Goal: Information Seeking & Learning: Learn about a topic

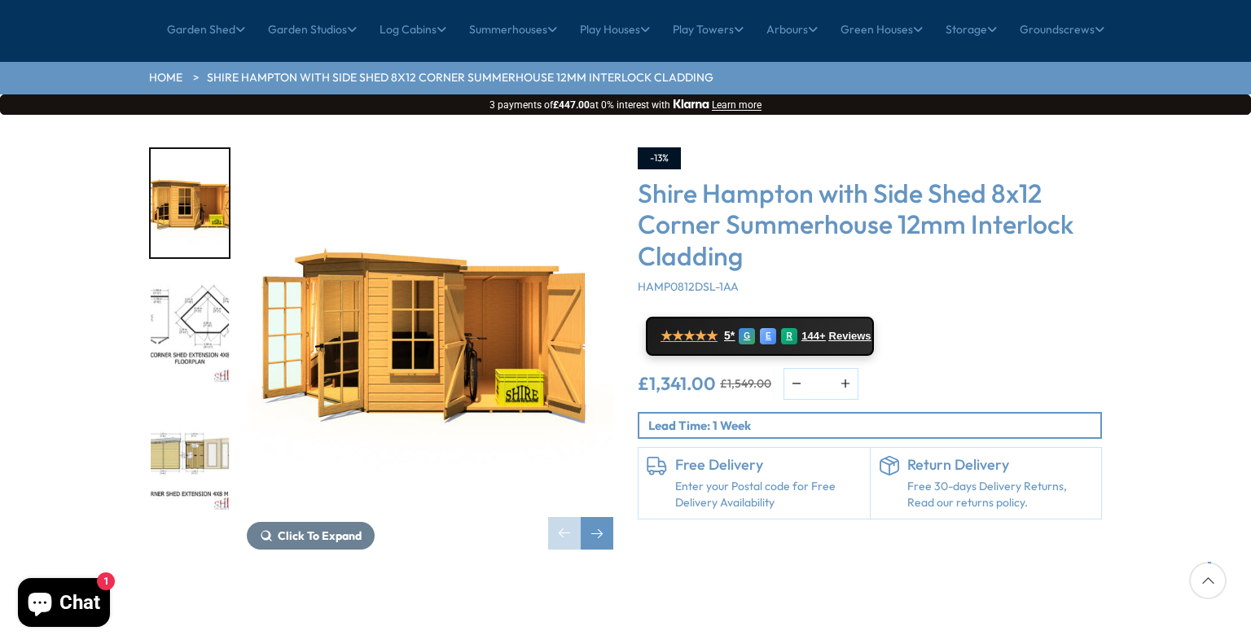
scroll to position [191, 0]
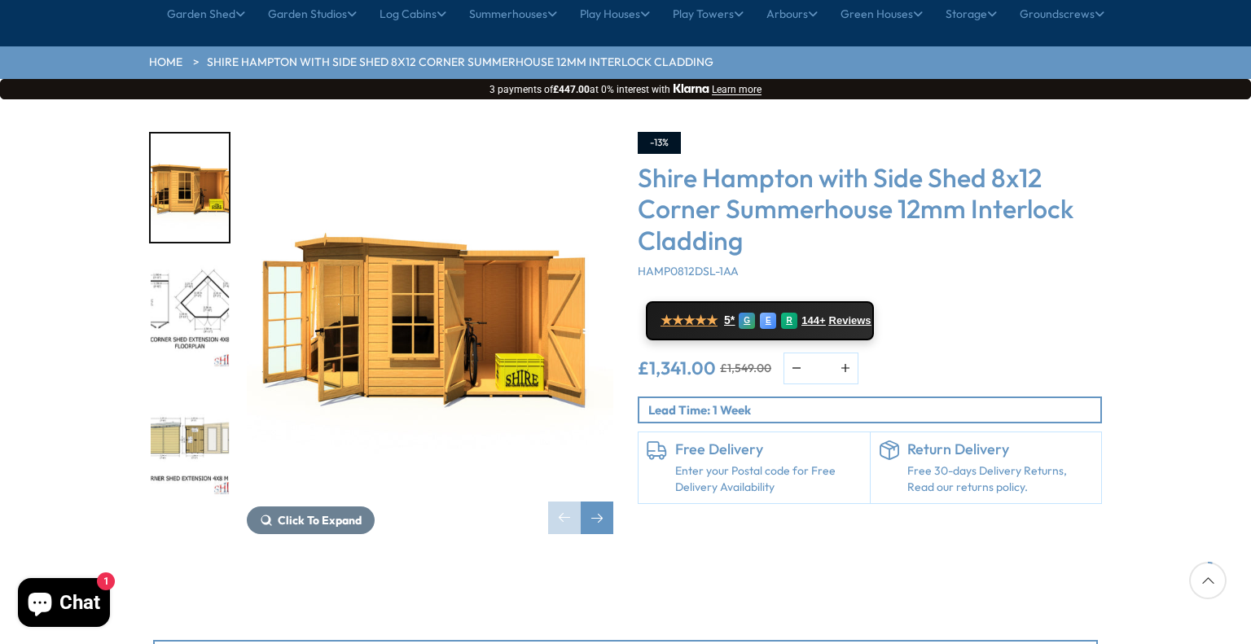
click at [231, 270] on div at bounding box center [198, 315] width 98 height 367
click at [192, 261] on img "2 / 10" at bounding box center [190, 315] width 78 height 108
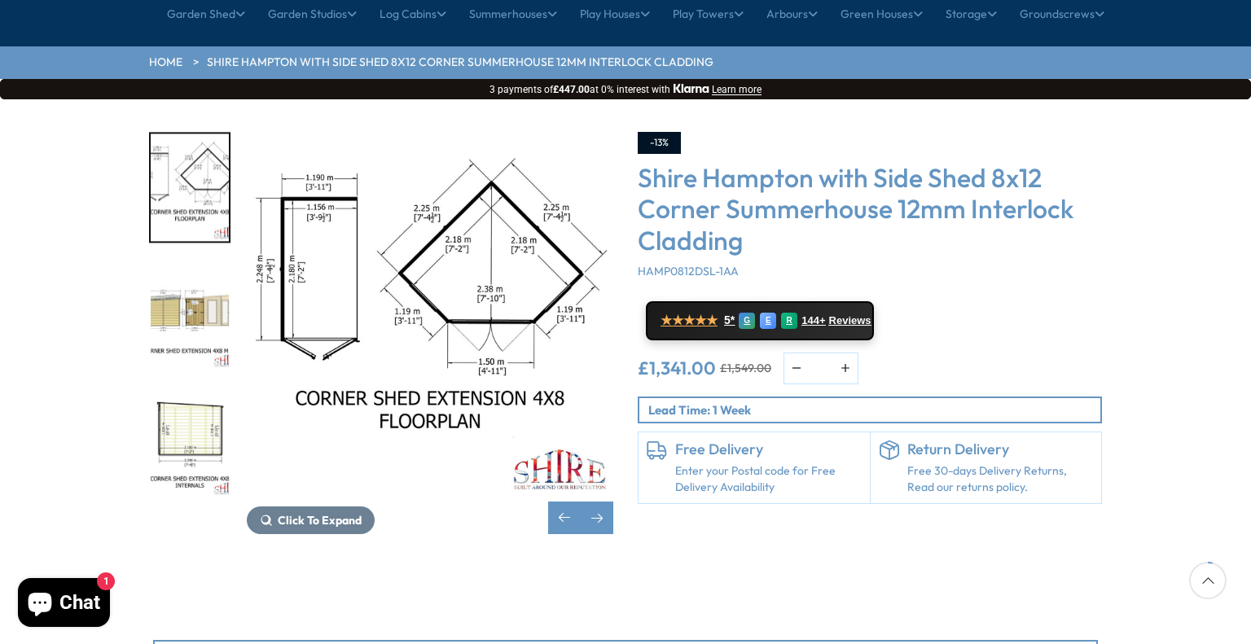
click at [205, 389] on img "4 / 10" at bounding box center [190, 443] width 78 height 108
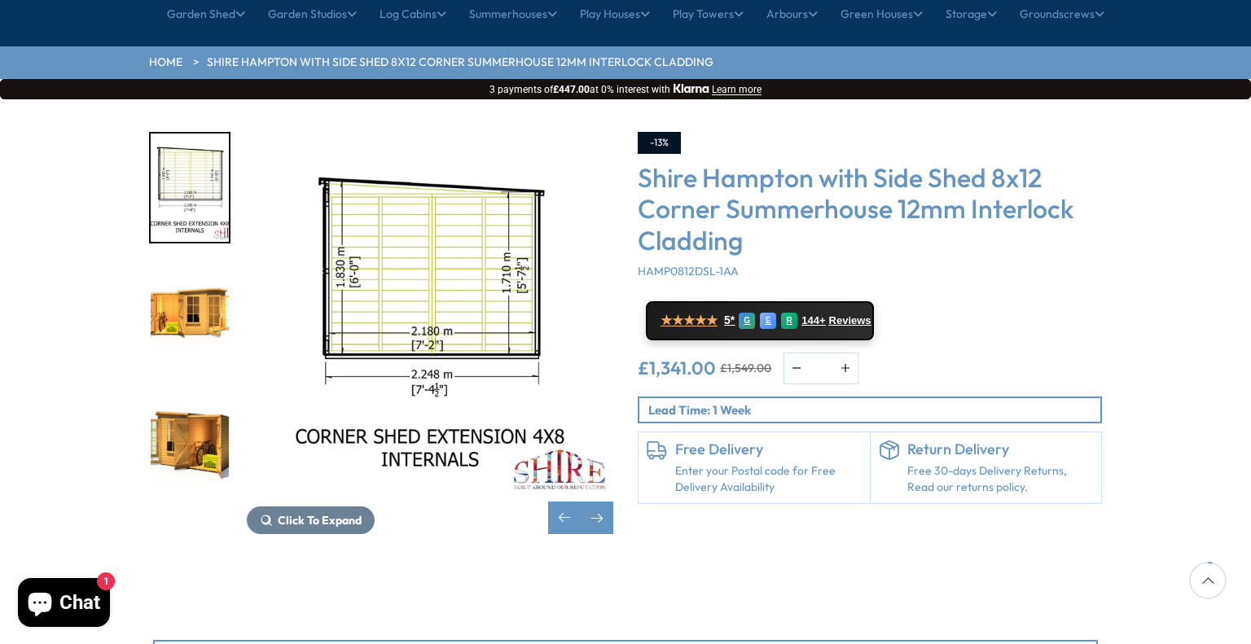
click at [188, 261] on img "5 / 10" at bounding box center [190, 315] width 78 height 108
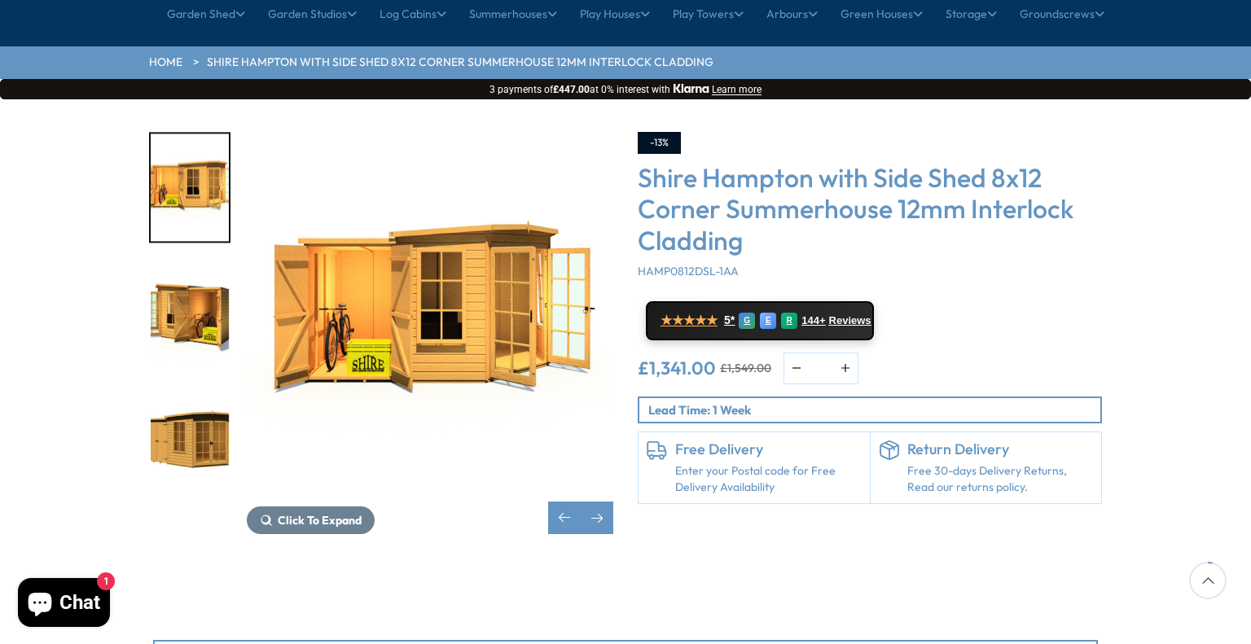
click at [183, 389] on img "7 / 10" at bounding box center [190, 443] width 78 height 108
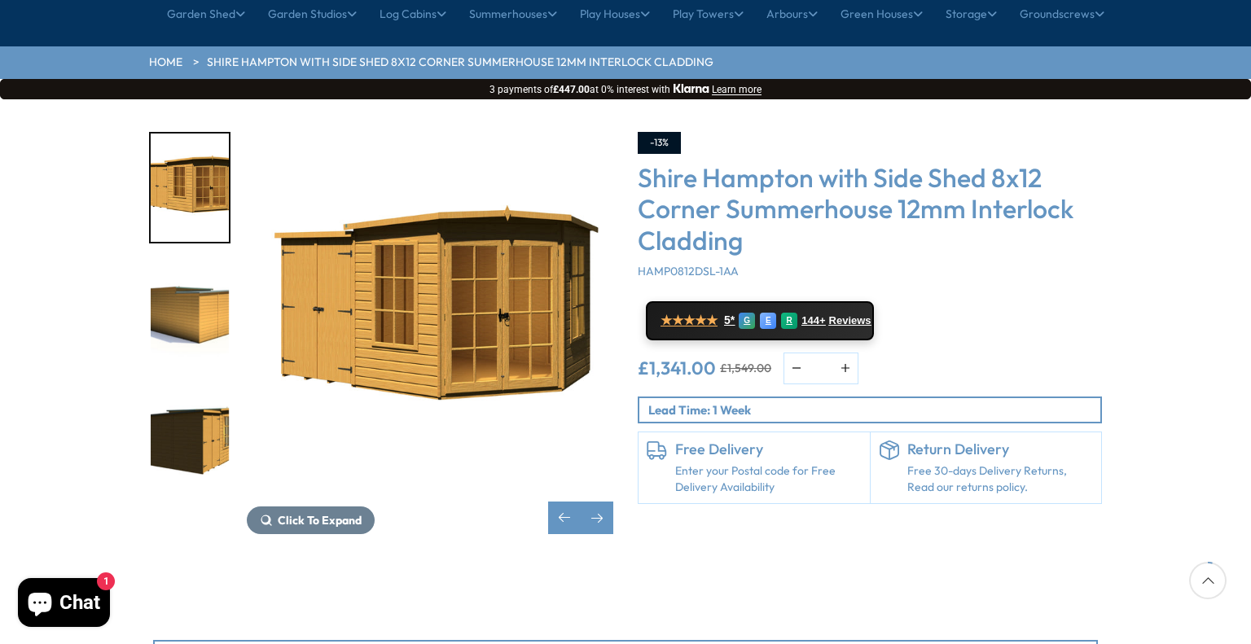
click at [187, 389] on img "9 / 10" at bounding box center [190, 443] width 78 height 108
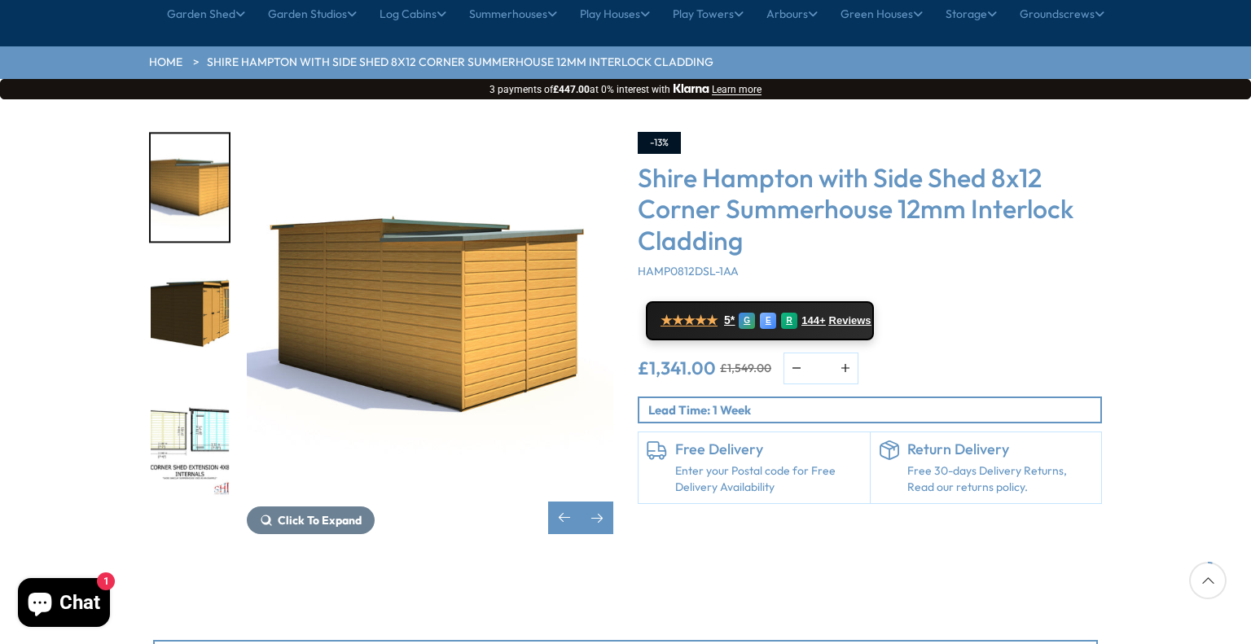
click at [187, 389] on img "10 / 10" at bounding box center [190, 443] width 78 height 108
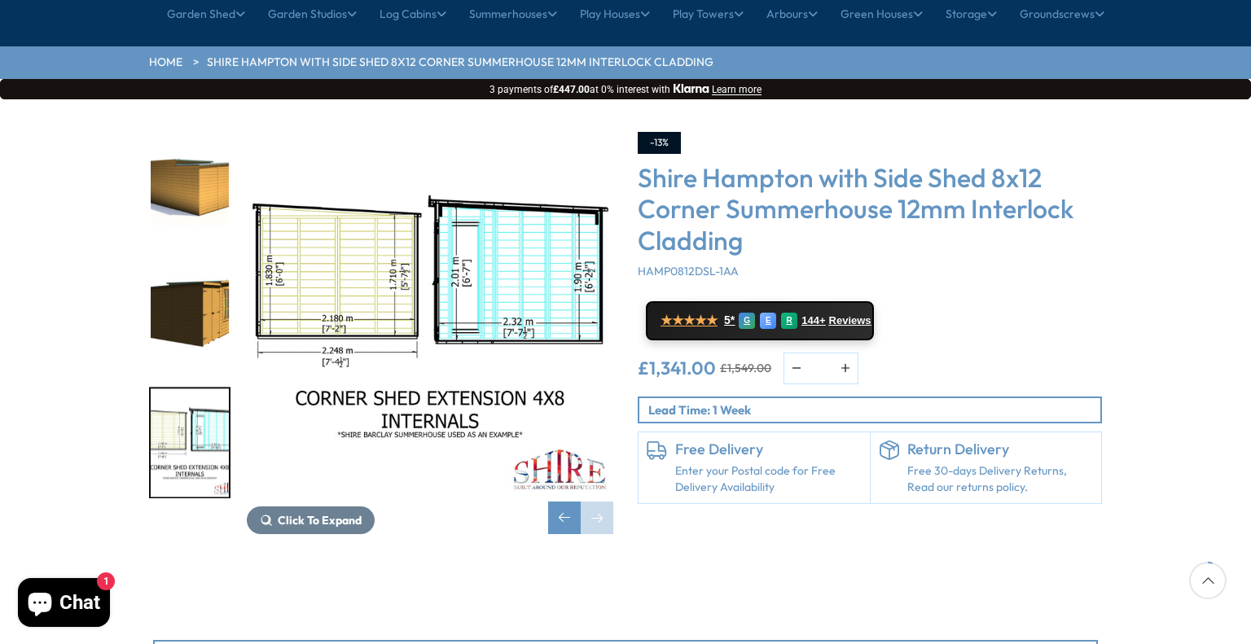
click at [187, 389] on img "10 / 10" at bounding box center [190, 443] width 78 height 108
click at [166, 261] on img "9 / 10" at bounding box center [190, 315] width 78 height 108
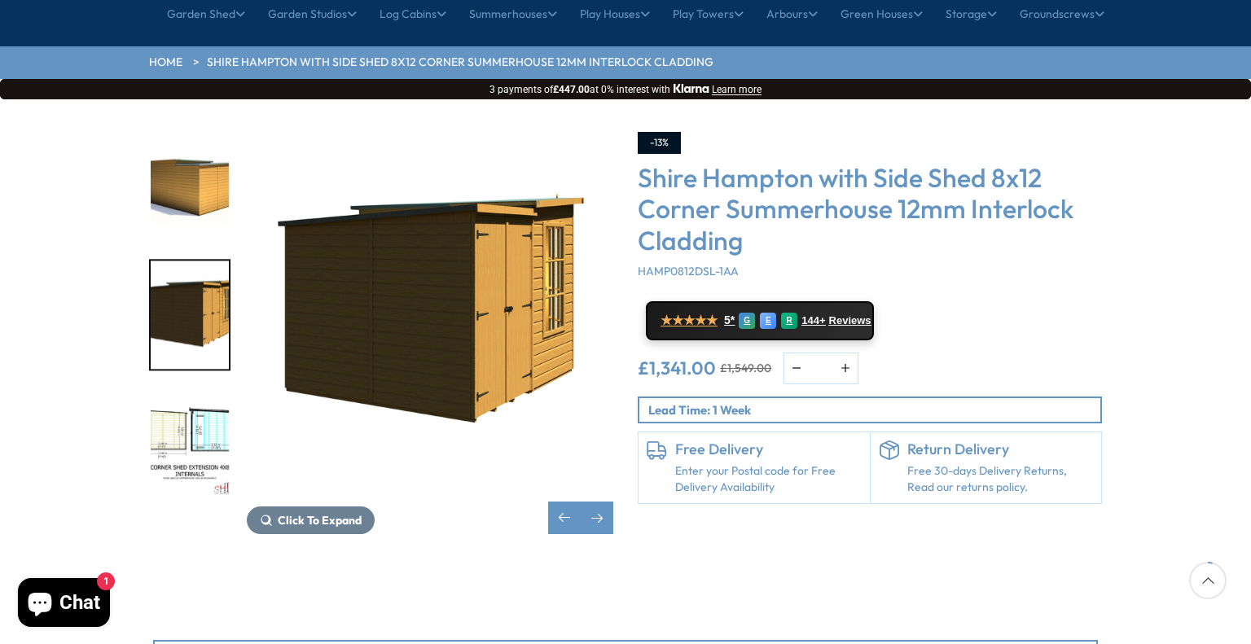
click at [182, 143] on img "8 / 10" at bounding box center [190, 188] width 78 height 108
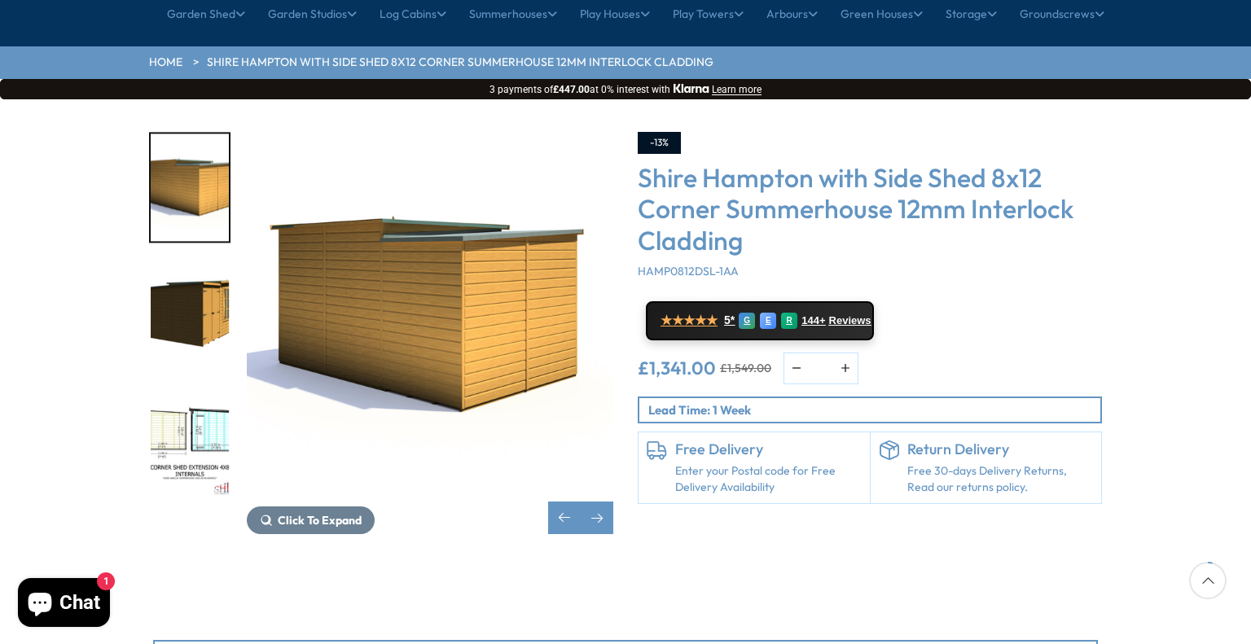
click at [182, 143] on img "8 / 10" at bounding box center [190, 188] width 78 height 108
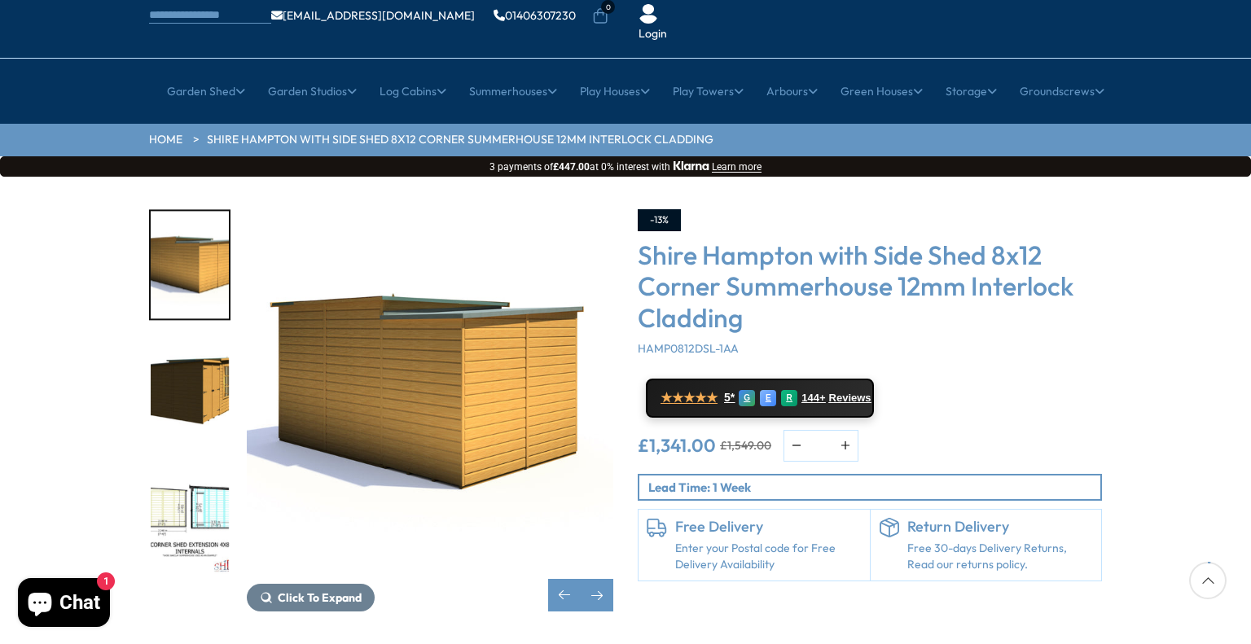
scroll to position [112, 0]
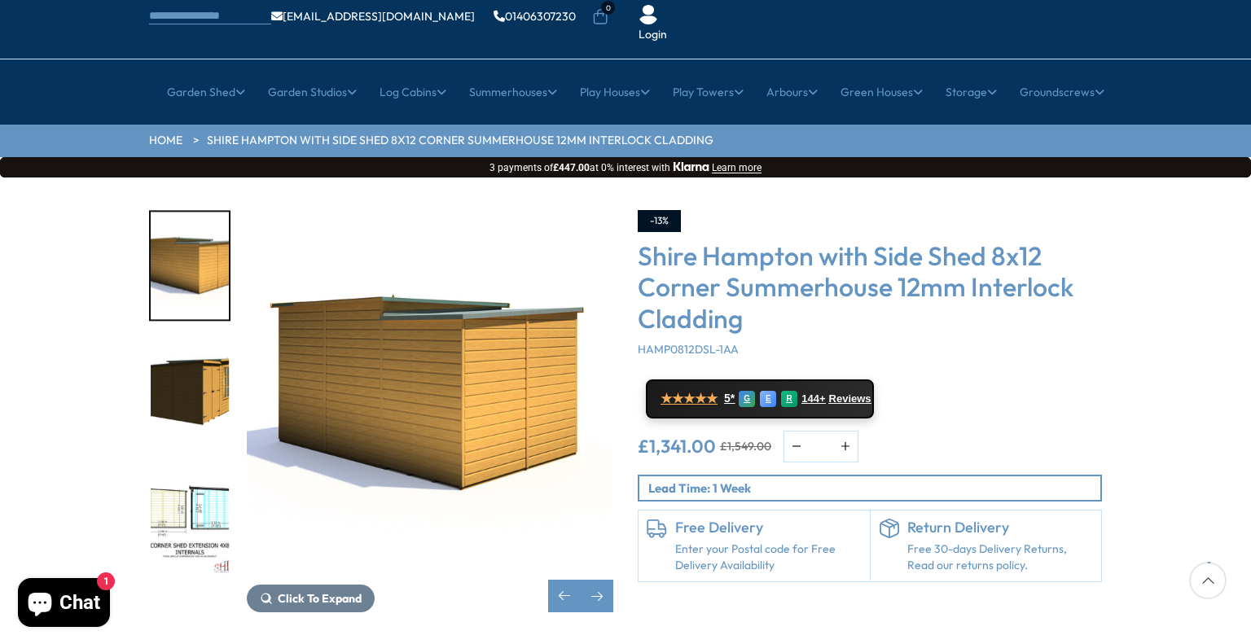
click at [202, 467] on img "10 / 10" at bounding box center [190, 521] width 78 height 108
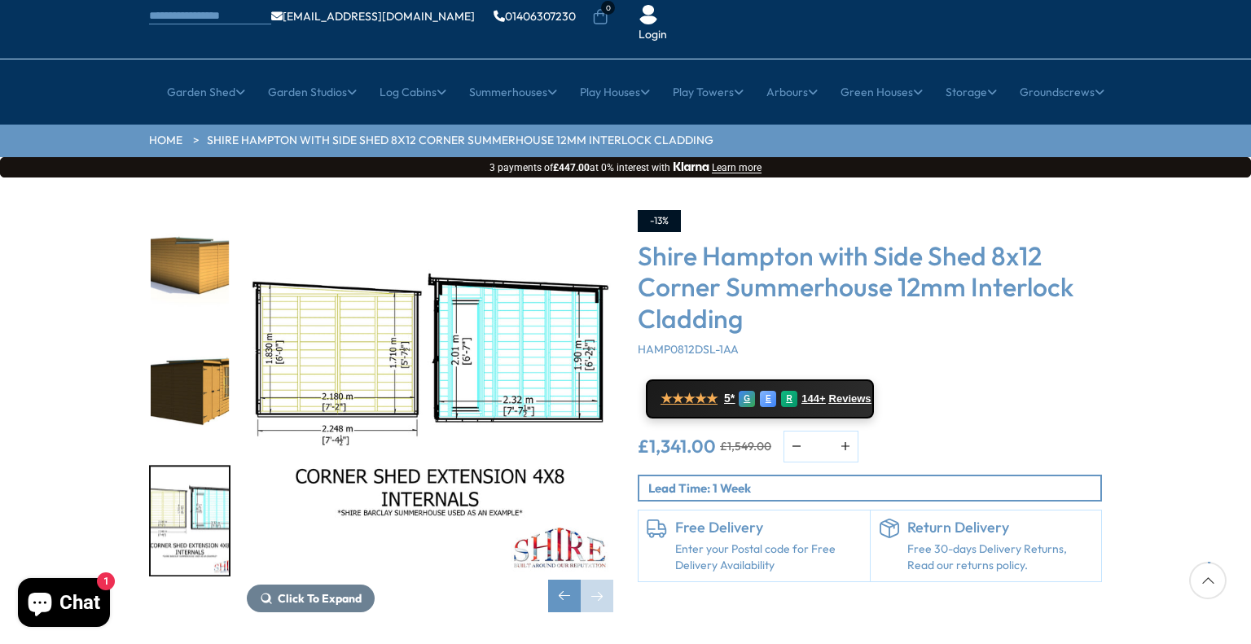
click at [202, 467] on img "10 / 10" at bounding box center [190, 521] width 78 height 108
click at [174, 340] on img "9 / 10" at bounding box center [190, 394] width 78 height 108
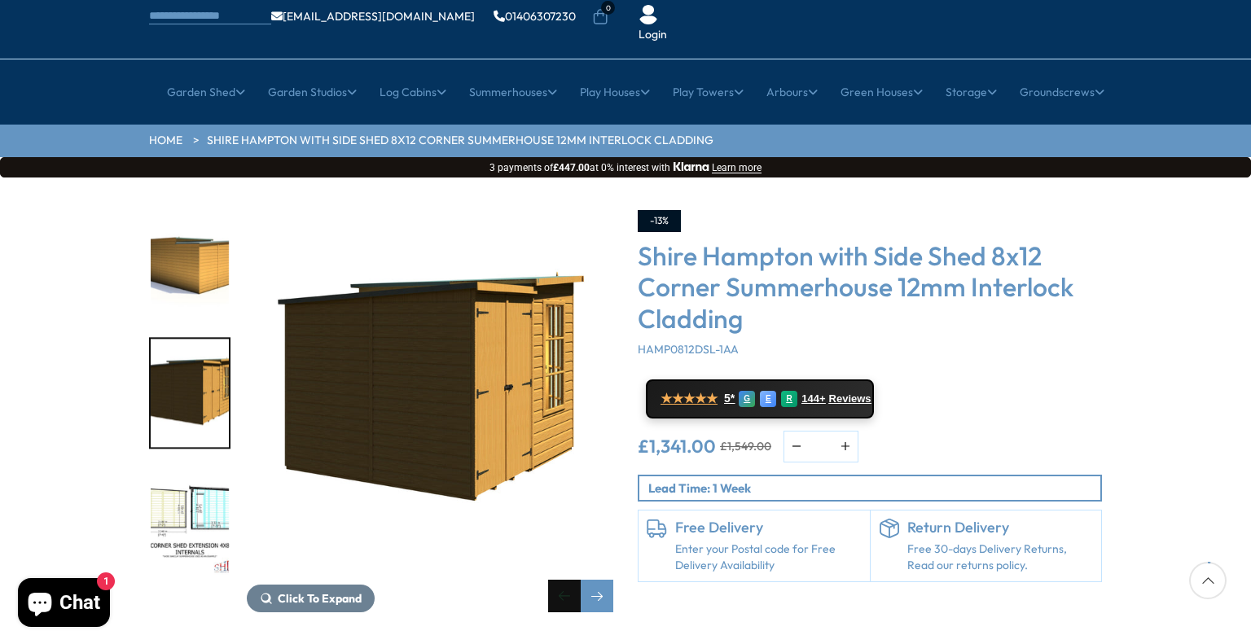
click at [565, 580] on div "Previous slide" at bounding box center [564, 596] width 33 height 33
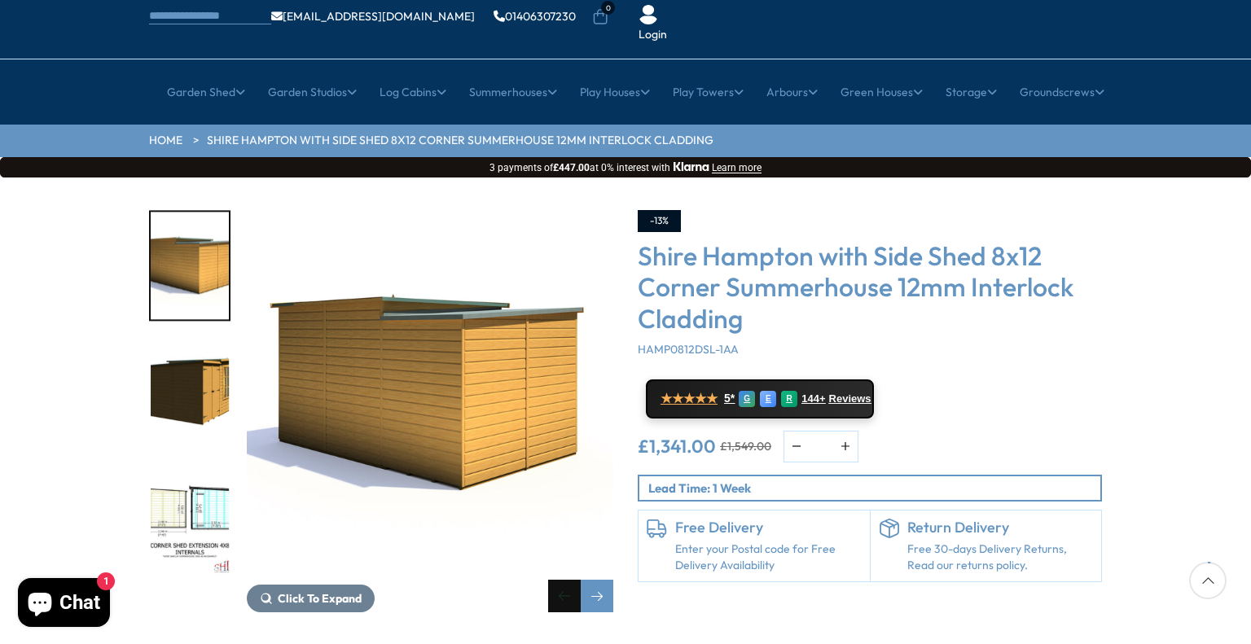
click at [565, 580] on div "Previous slide" at bounding box center [564, 596] width 33 height 33
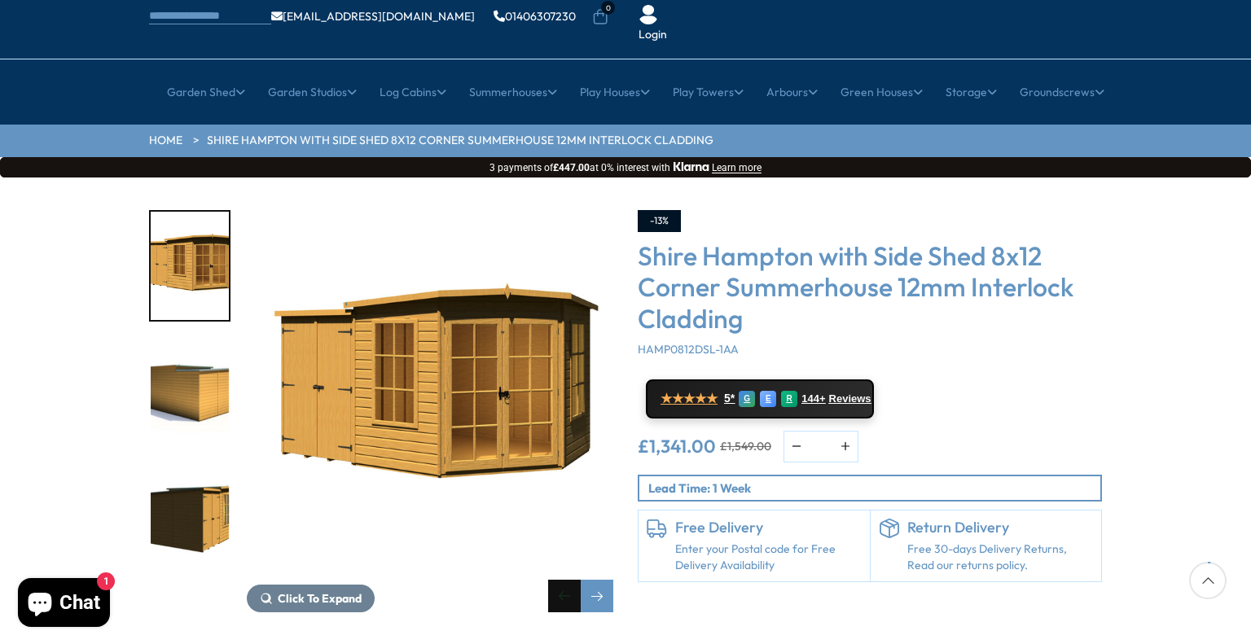
click at [565, 580] on div "Previous slide" at bounding box center [564, 596] width 33 height 33
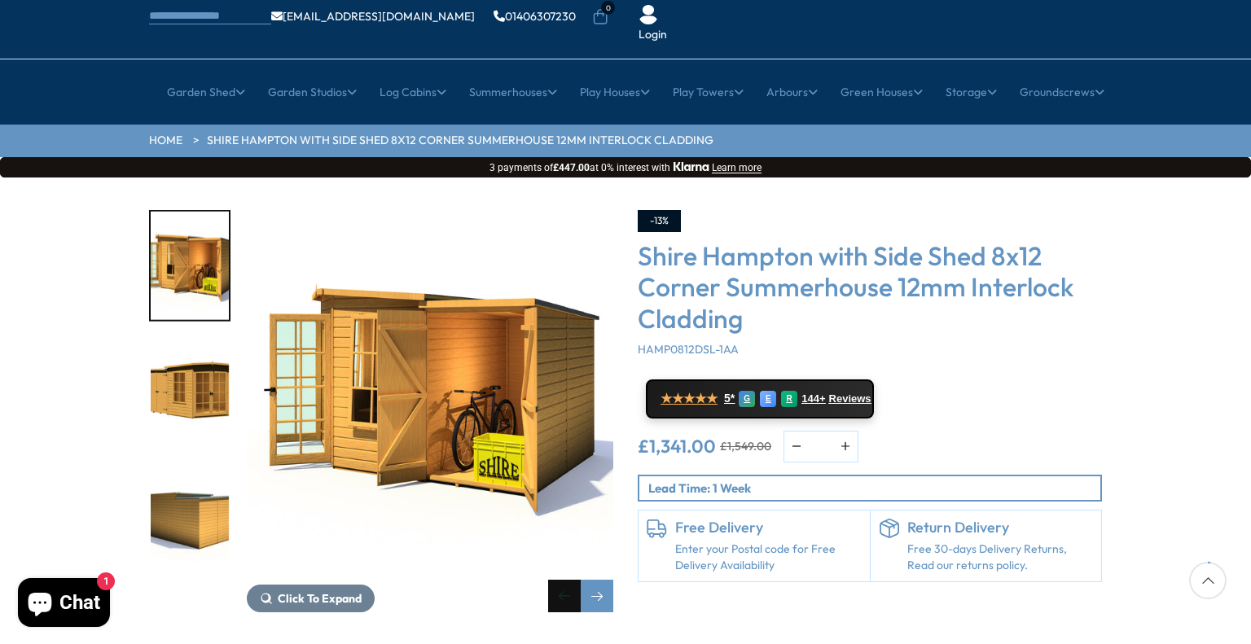
click at [565, 580] on div "Previous slide" at bounding box center [564, 596] width 33 height 33
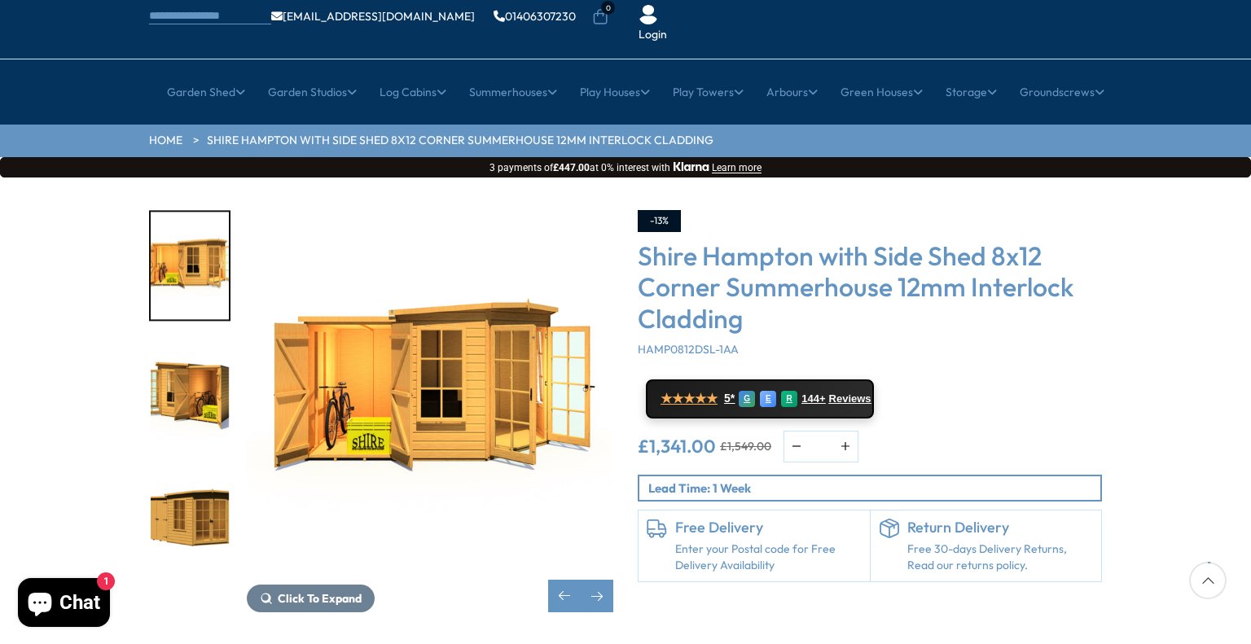
click at [497, 351] on img "5 / 10" at bounding box center [430, 393] width 367 height 367
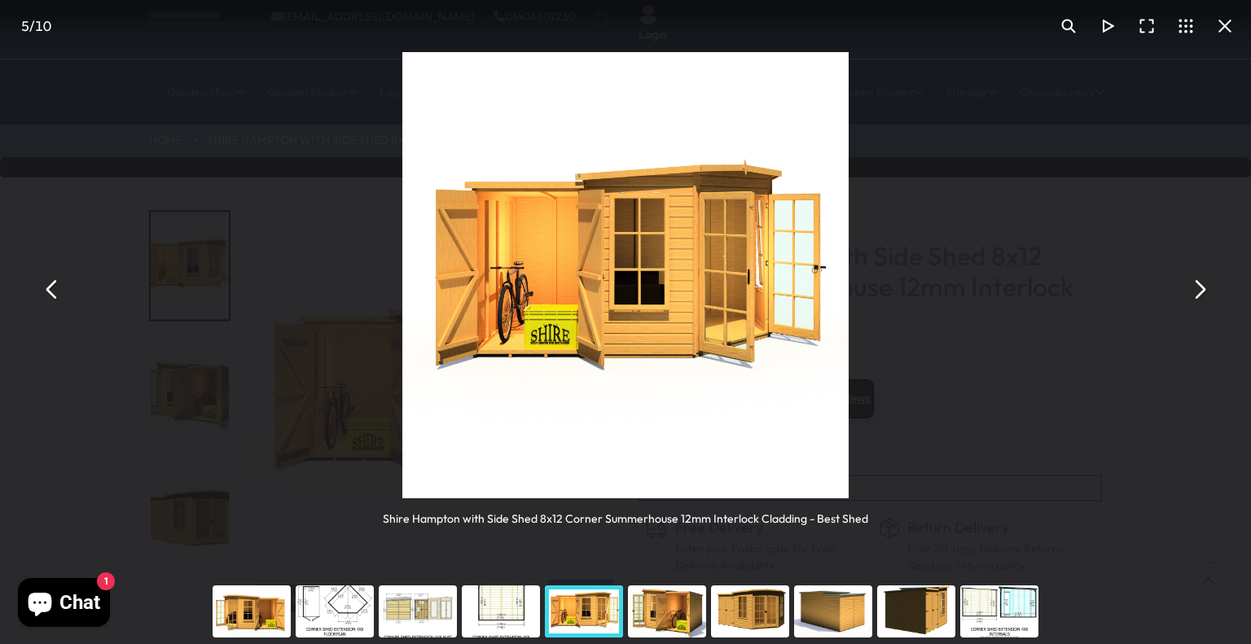
click at [350, 595] on div "You can close this modal content with the ESC key" at bounding box center [334, 611] width 83 height 65
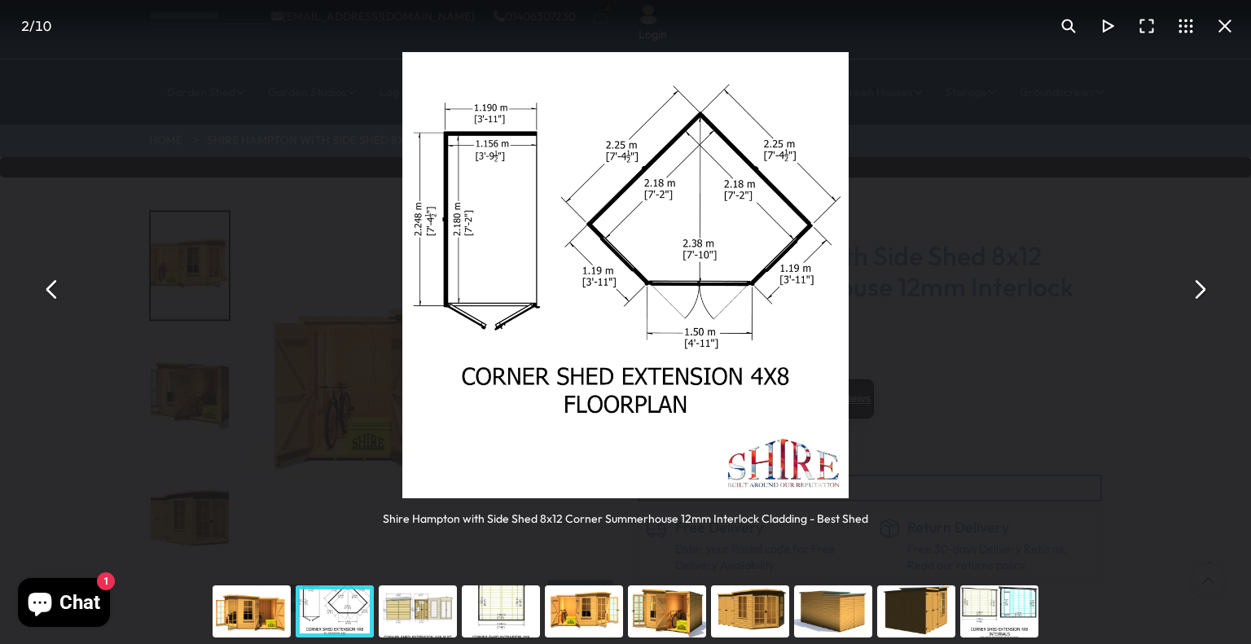
click at [427, 615] on div "You can close this modal content with the ESC key" at bounding box center [417, 611] width 83 height 65
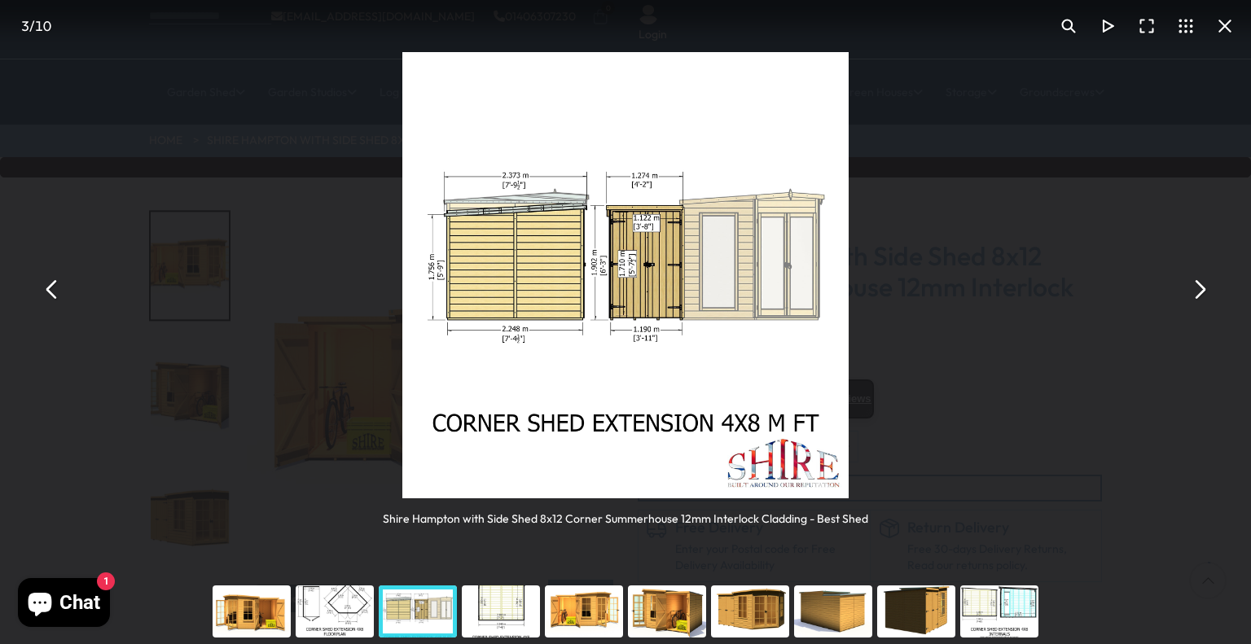
click at [528, 609] on div "You can close this modal content with the ESC key" at bounding box center [500, 611] width 83 height 65
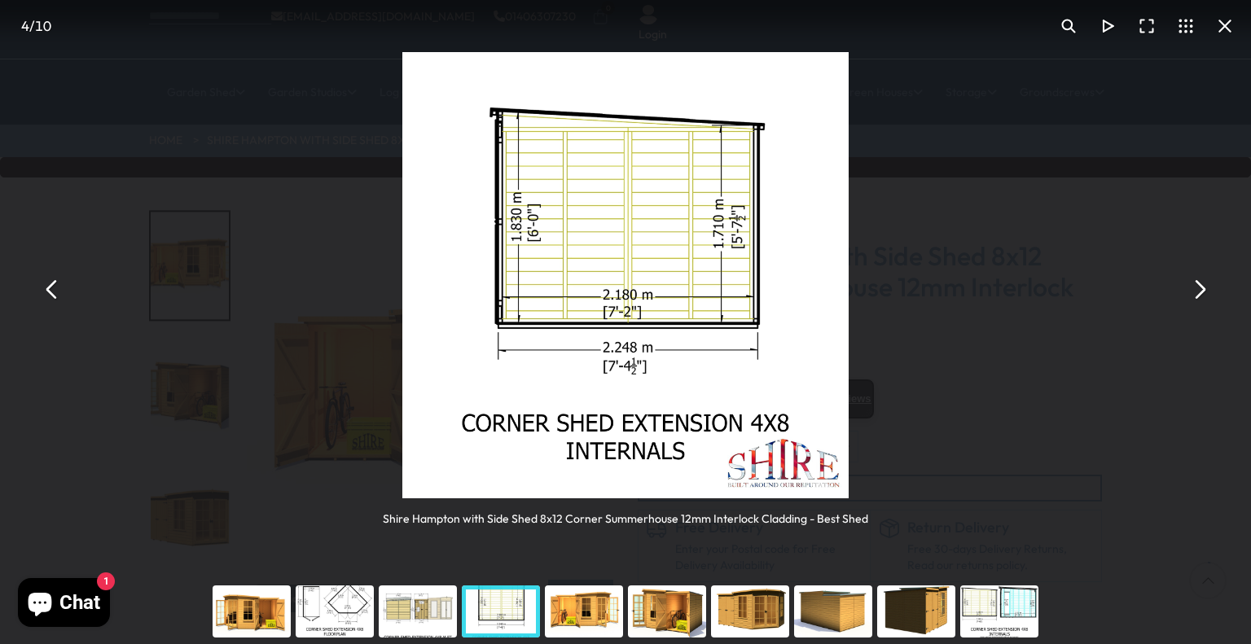
click at [614, 605] on div "You can close this modal content with the ESC key" at bounding box center [583, 611] width 83 height 65
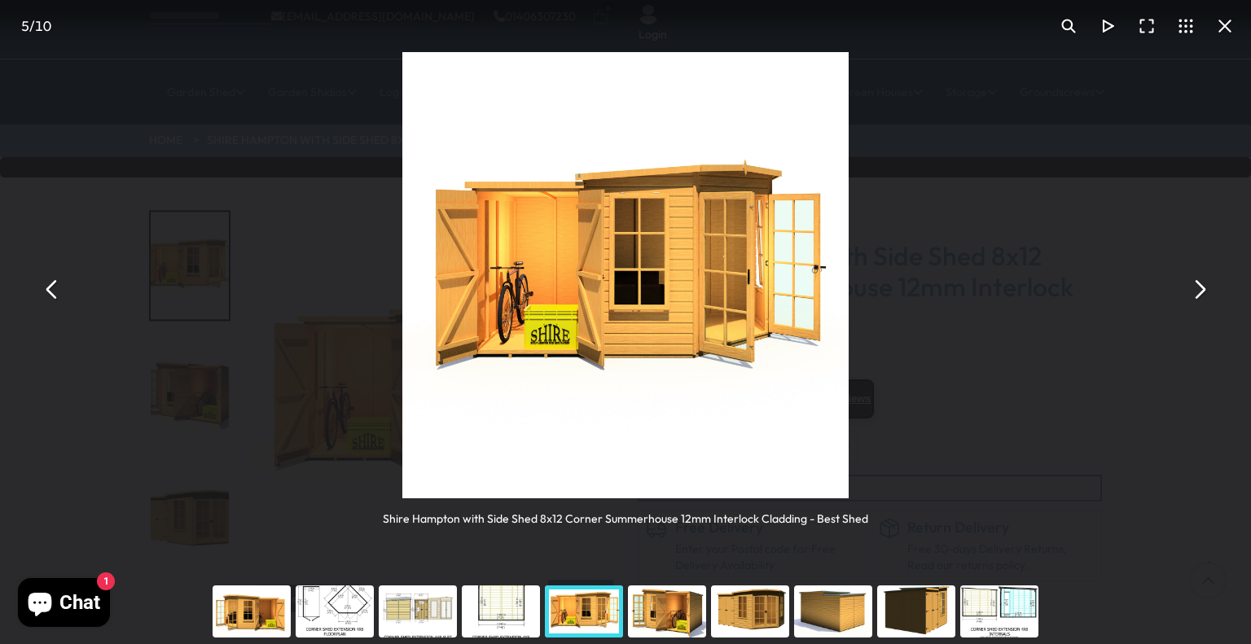
click at [603, 613] on div "You can close this modal content with the ESC key" at bounding box center [583, 611] width 83 height 65
click at [665, 608] on div "You can close this modal content with the ESC key" at bounding box center [667, 611] width 83 height 65
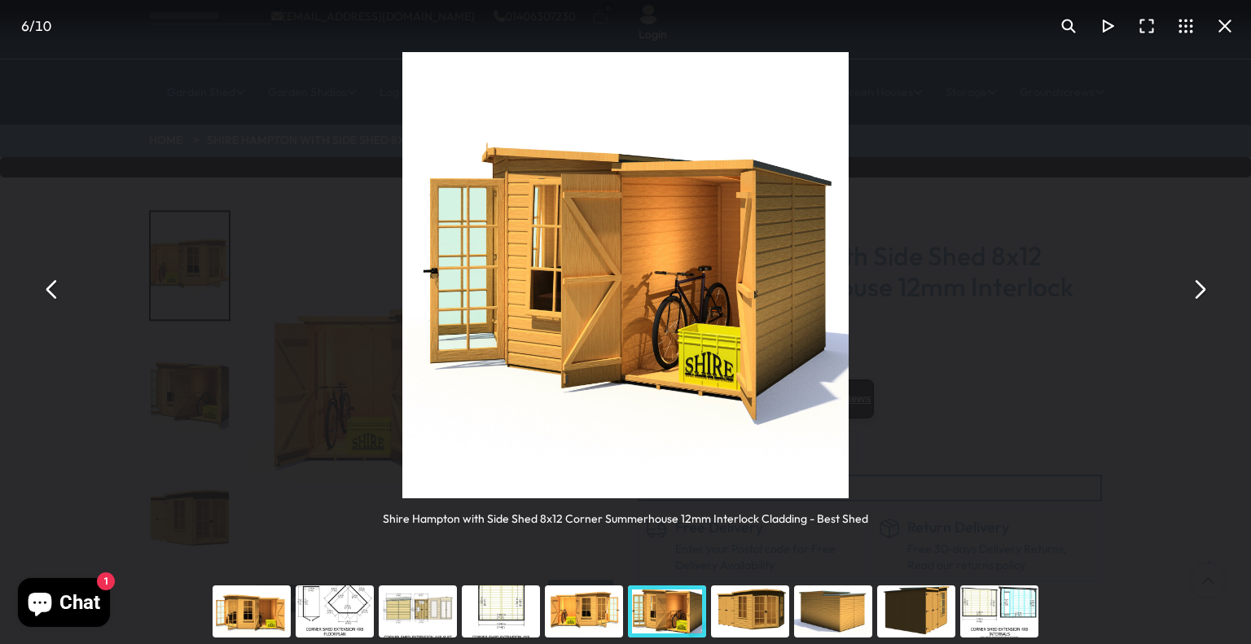
click at [758, 615] on div "You can close this modal content with the ESC key" at bounding box center [750, 611] width 83 height 65
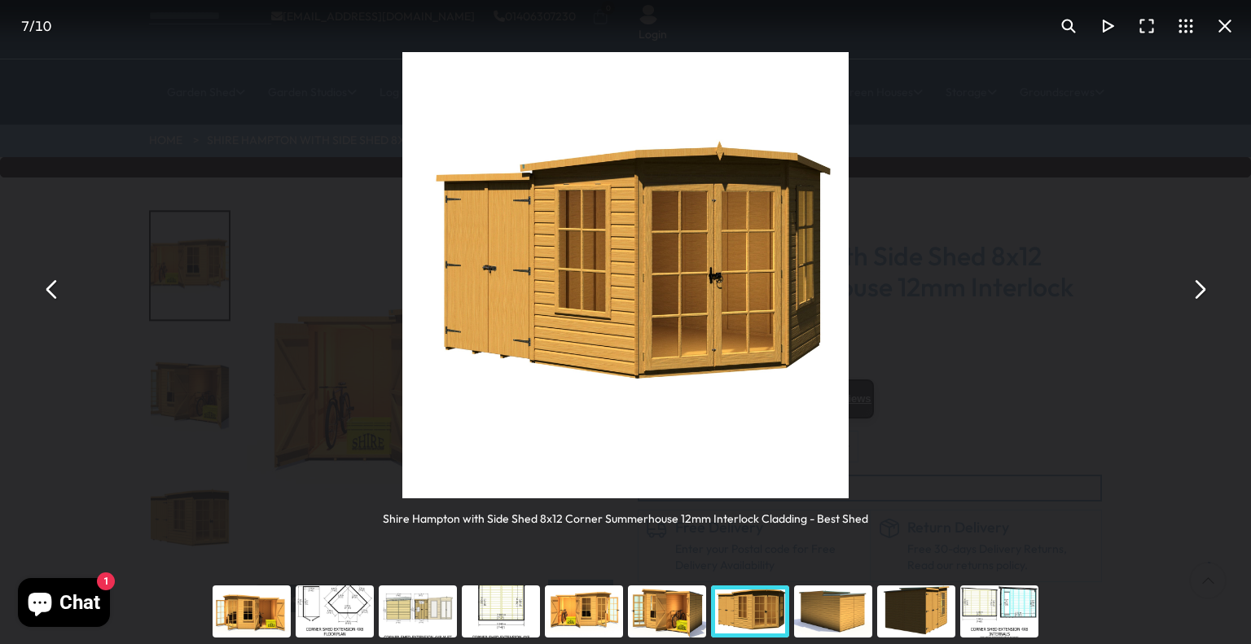
click at [839, 615] on div "You can close this modal content with the ESC key" at bounding box center [833, 611] width 83 height 65
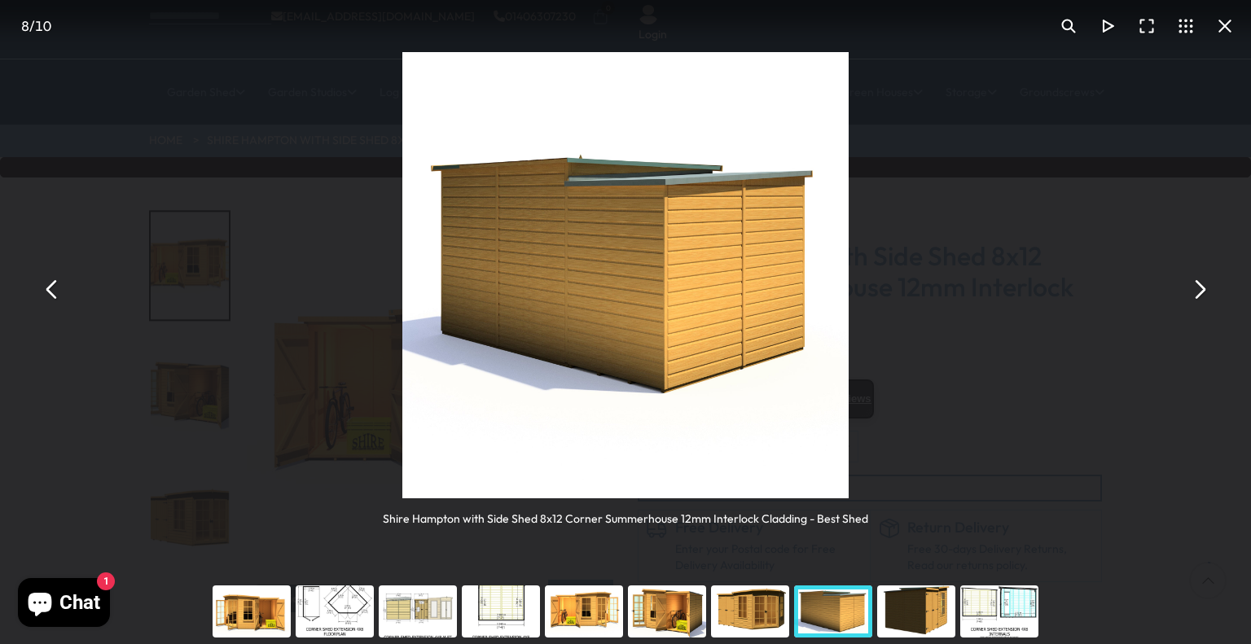
click at [914, 621] on div "You can close this modal content with the ESC key" at bounding box center [916, 611] width 83 height 65
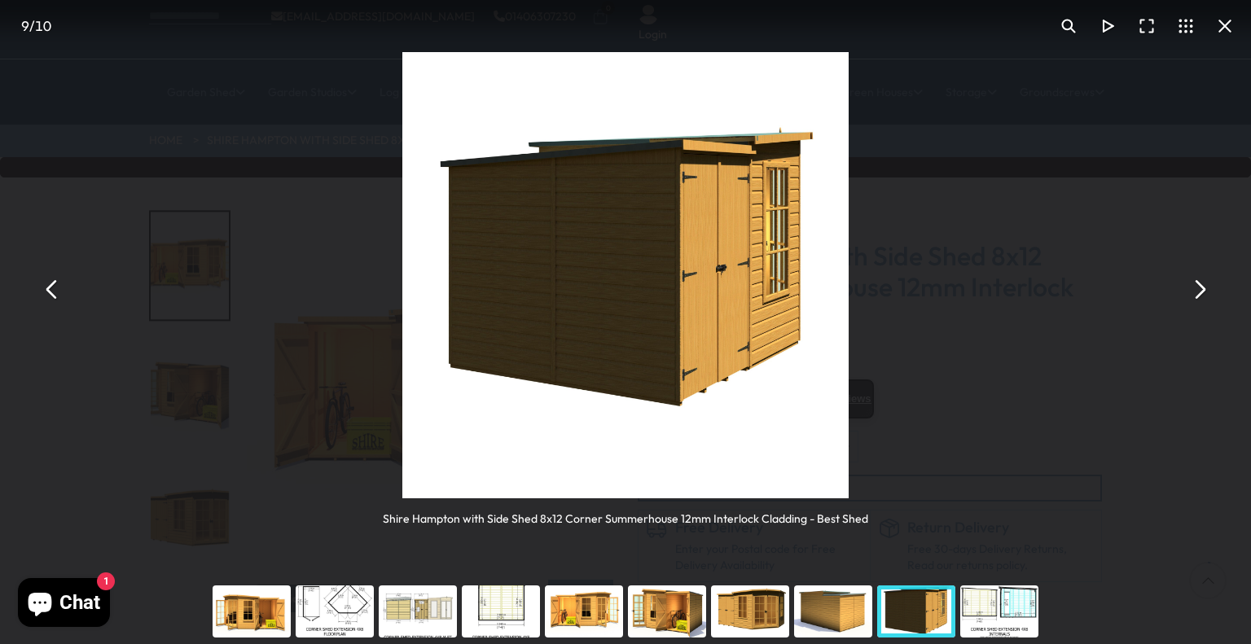
click at [965, 595] on div "You can close this modal content with the ESC key" at bounding box center [999, 611] width 83 height 65
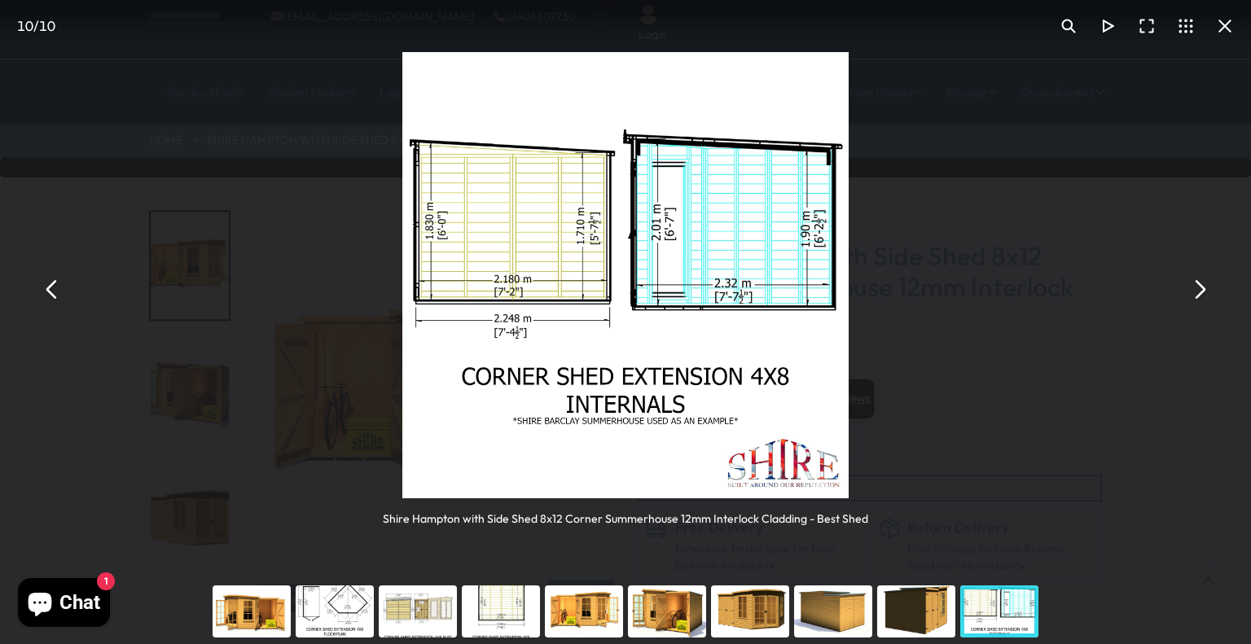
click at [593, 599] on div "You can close this modal content with the ESC key" at bounding box center [583, 611] width 83 height 65
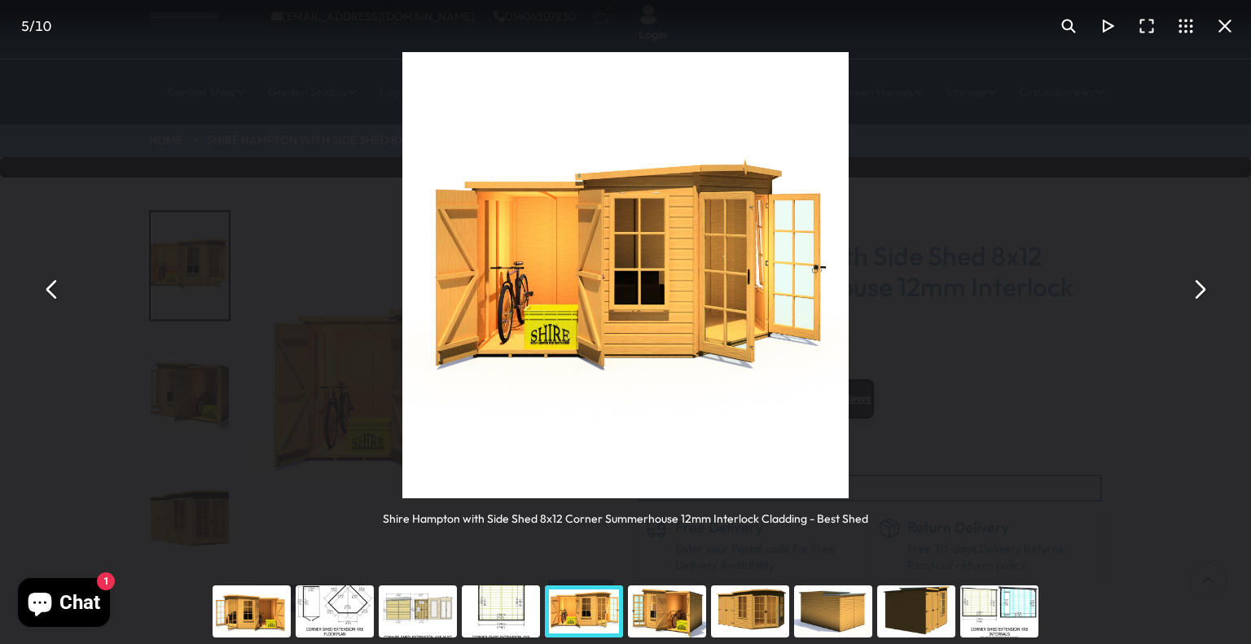
click at [659, 613] on div "You can close this modal content with the ESC key" at bounding box center [667, 611] width 83 height 65
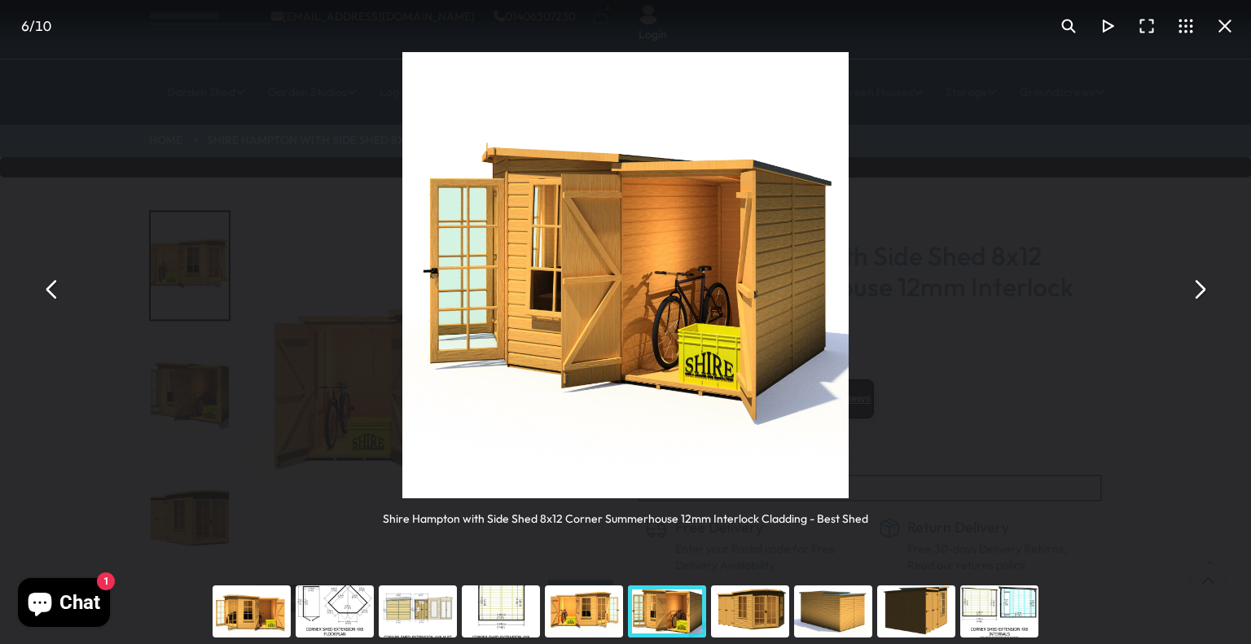
click at [749, 628] on div "You can close this modal content with the ESC key" at bounding box center [750, 611] width 83 height 65
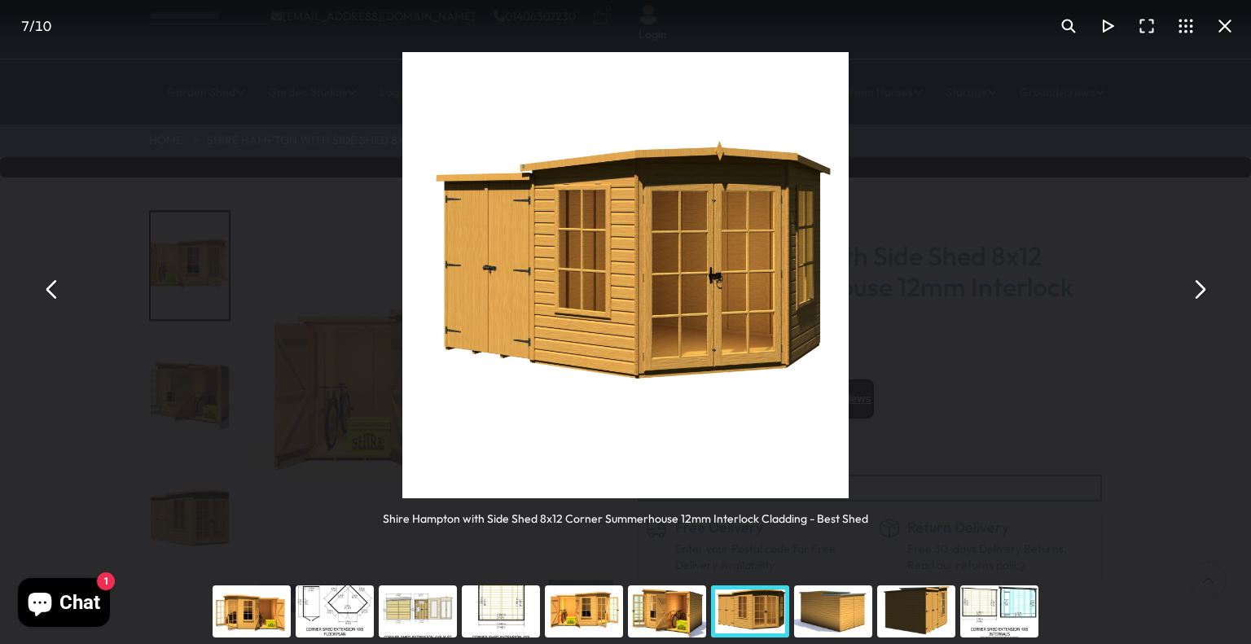
click at [1188, 299] on button "You can close this modal content with the ESC key" at bounding box center [1198, 289] width 39 height 39
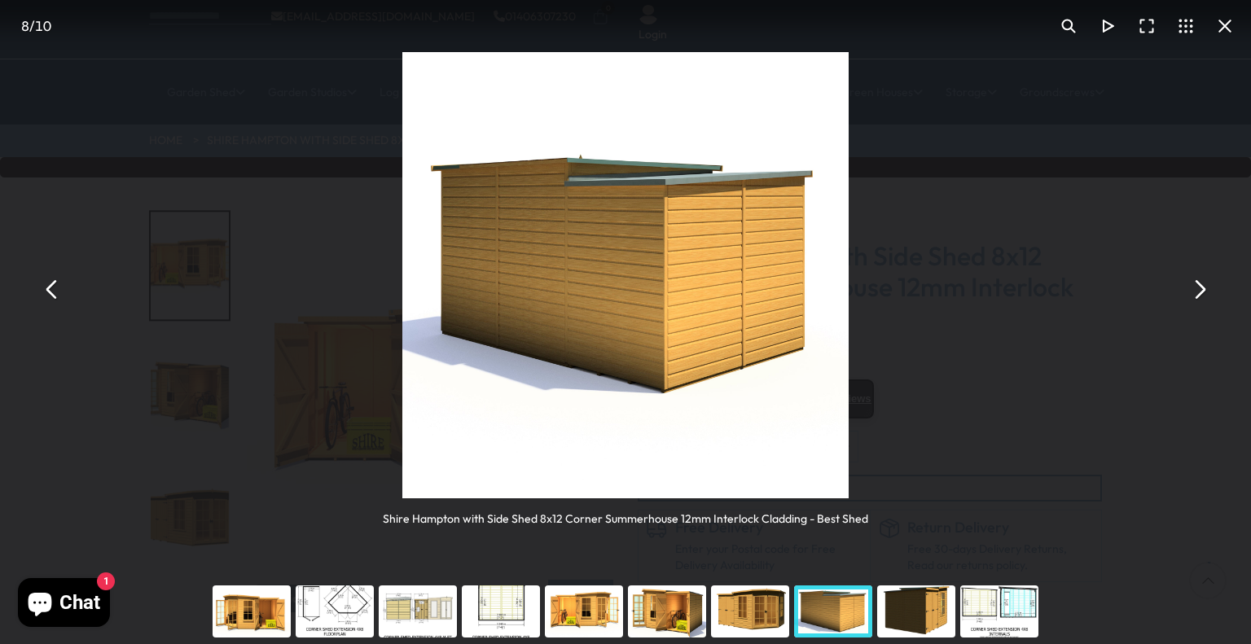
click at [91, 274] on div "Shire Hampton with Side Shed 8x12 Corner Summerhouse 12mm Interlock Cladding - …" at bounding box center [625, 289] width 1251 height 579
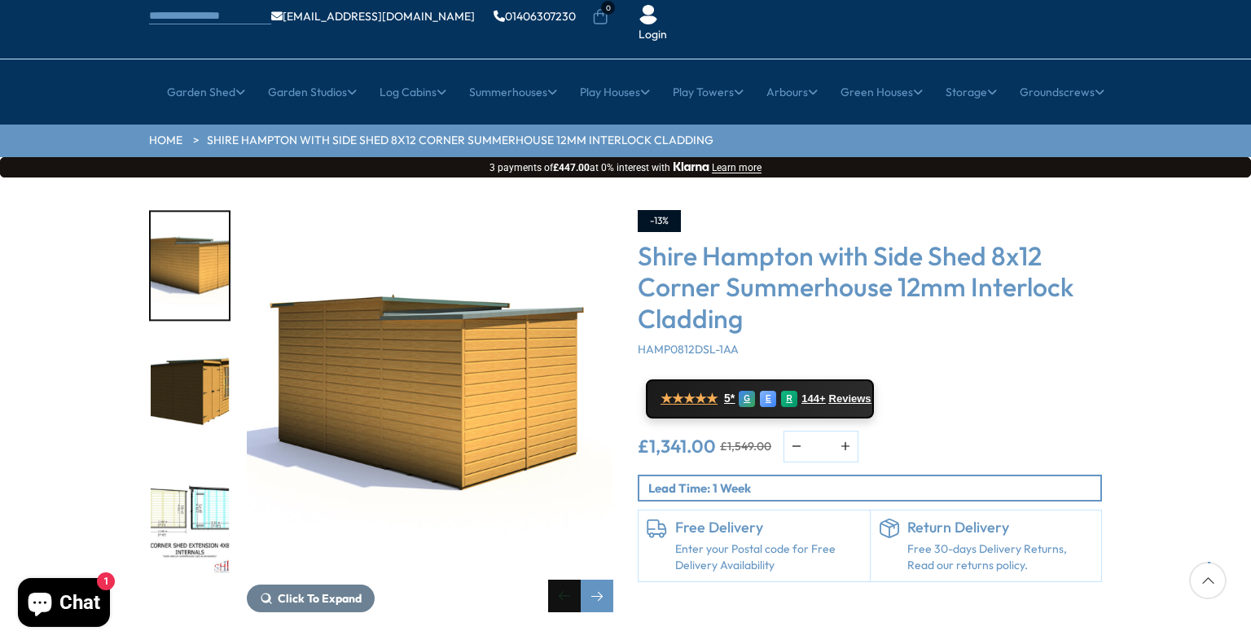
click at [557, 580] on div "Previous slide" at bounding box center [564, 596] width 33 height 33
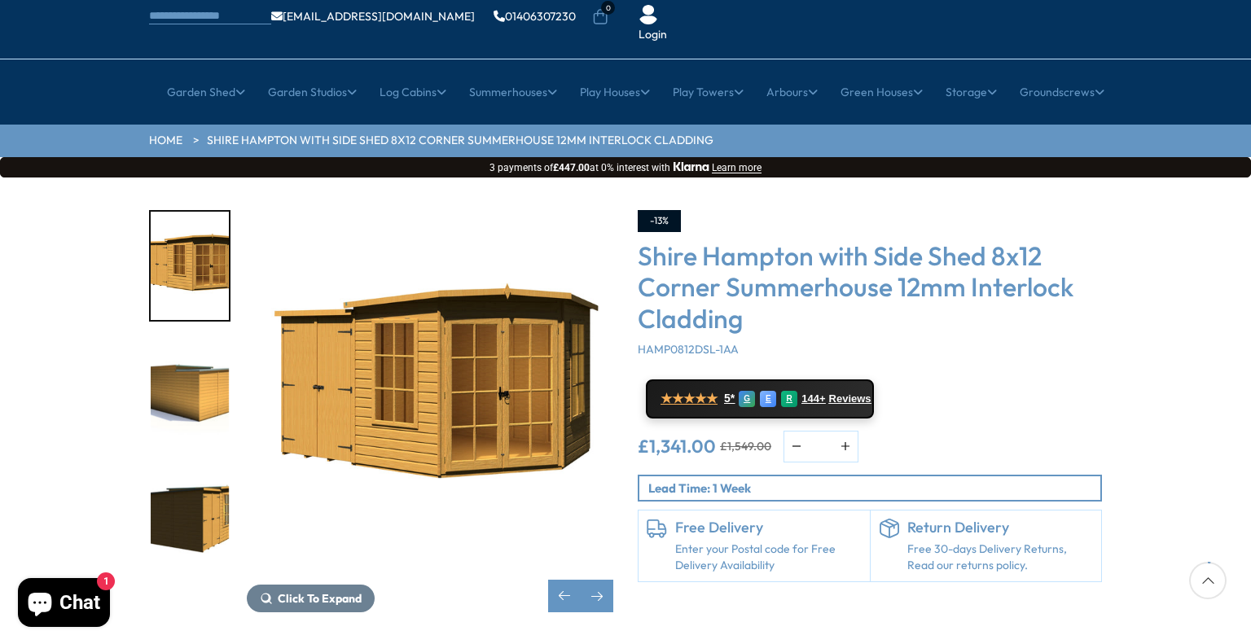
click at [435, 361] on img "7 / 10" at bounding box center [430, 393] width 367 height 367
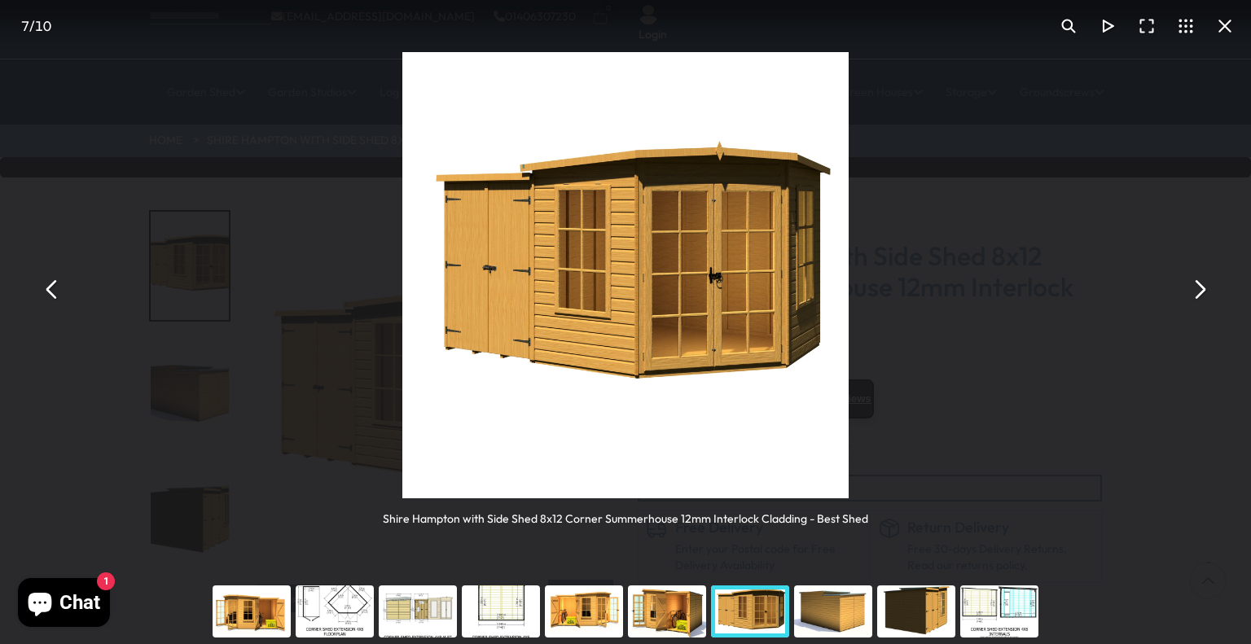
click at [592, 621] on div "You can close this modal content with the ESC key" at bounding box center [583, 611] width 83 height 65
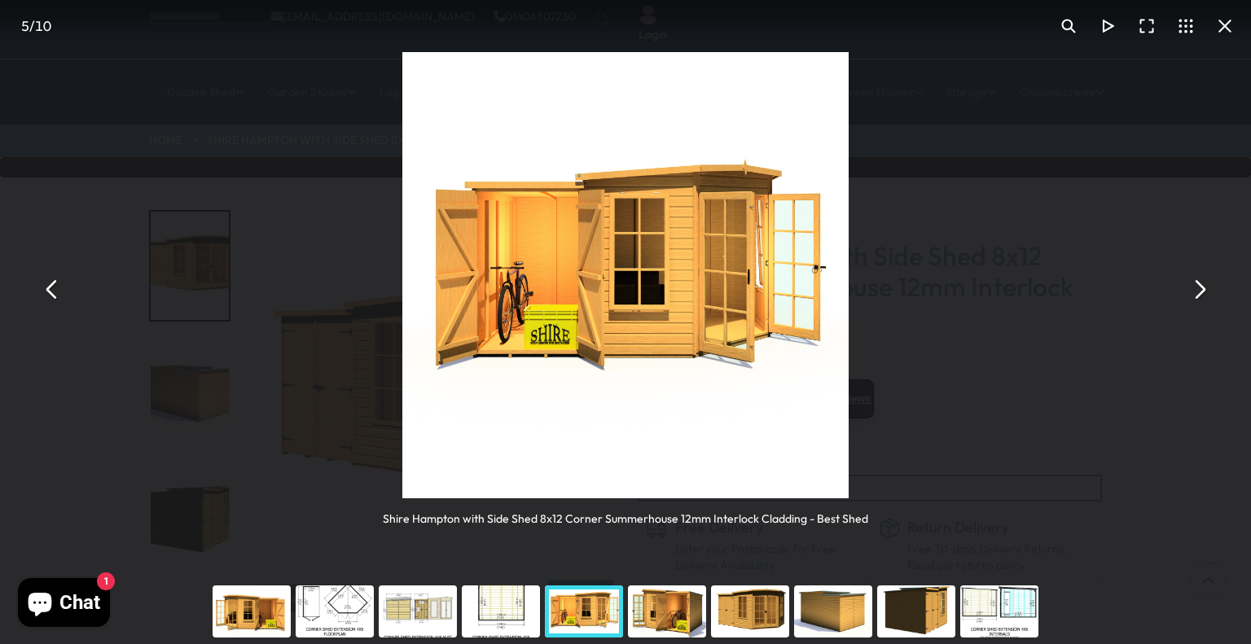
click at [565, 257] on img "You can close this modal content with the ESC key" at bounding box center [625, 275] width 446 height 446
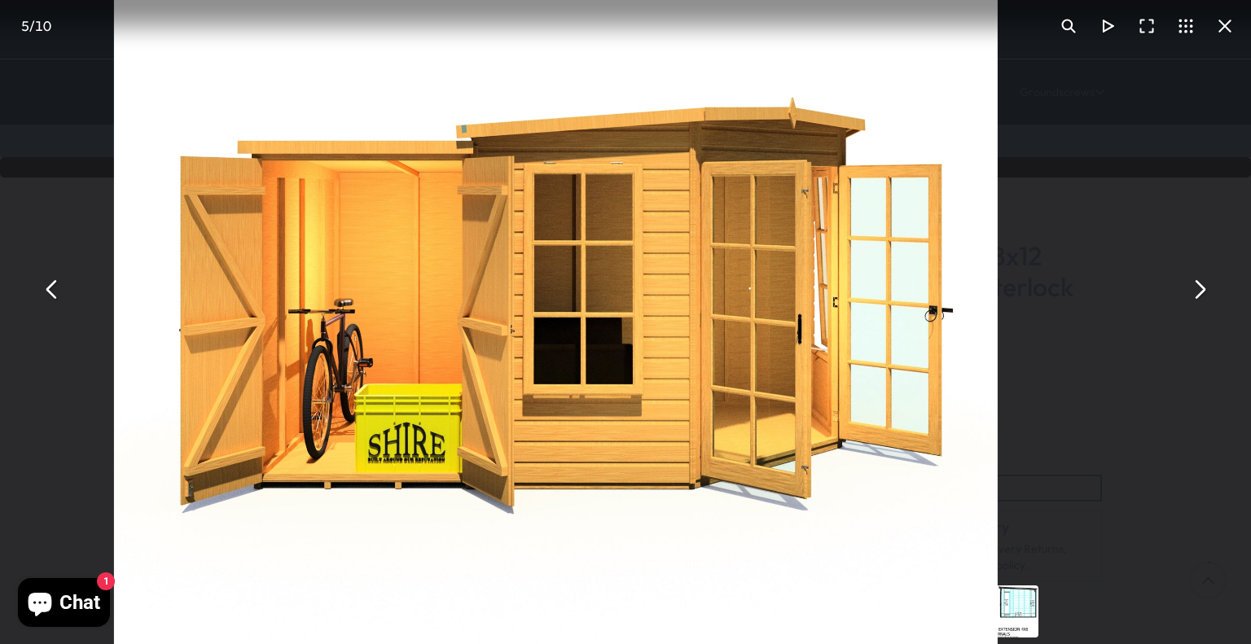
drag, startPoint x: 956, startPoint y: 380, endPoint x: 828, endPoint y: 413, distance: 132.8
click at [828, 413] on img "You can close this modal content with the ESC key" at bounding box center [556, 326] width 884 height 884
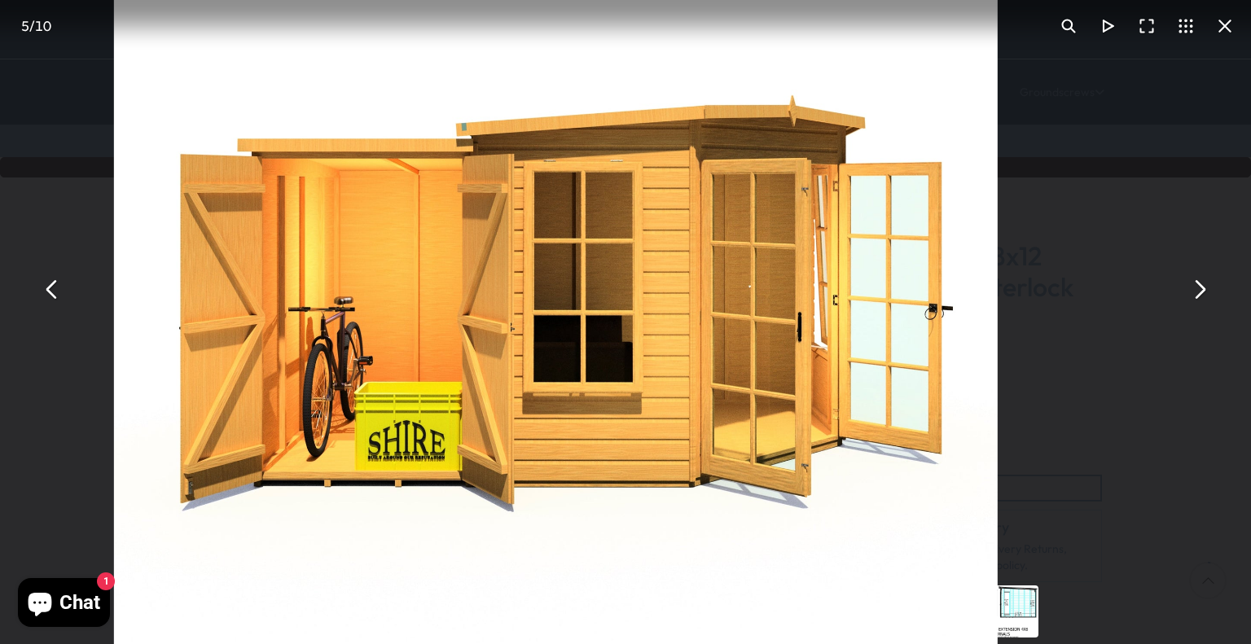
click at [1202, 288] on button "You can close this modal content with the ESC key" at bounding box center [1198, 289] width 39 height 39
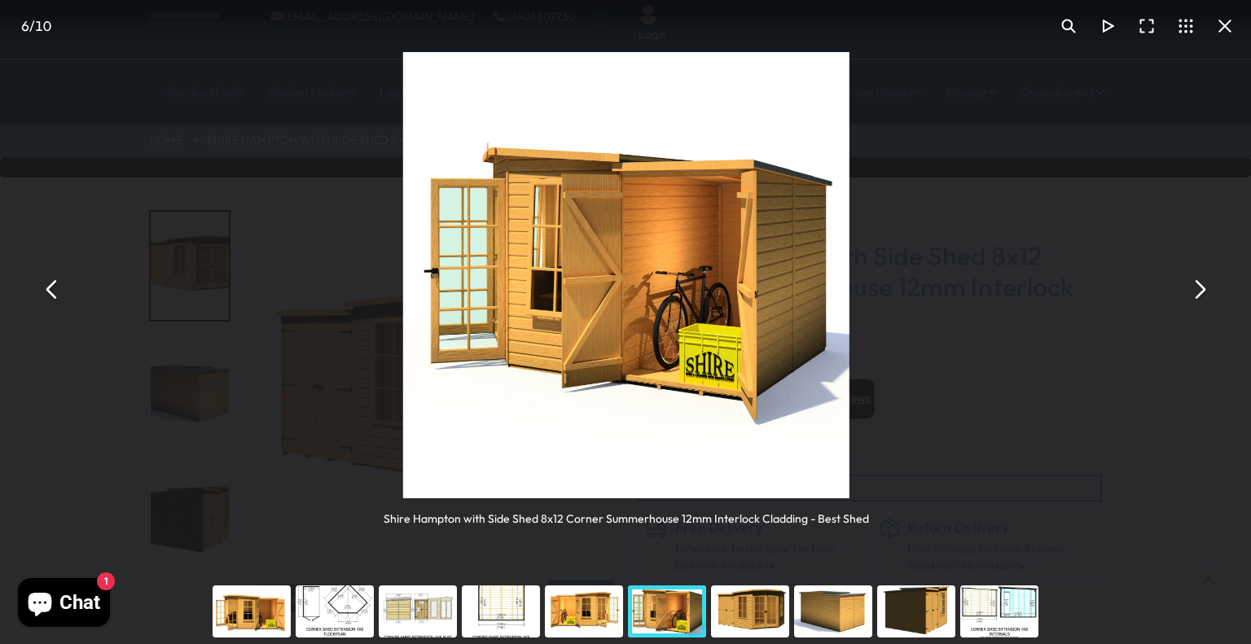
click at [1202, 288] on button "You can close this modal content with the ESC key" at bounding box center [1198, 289] width 39 height 39
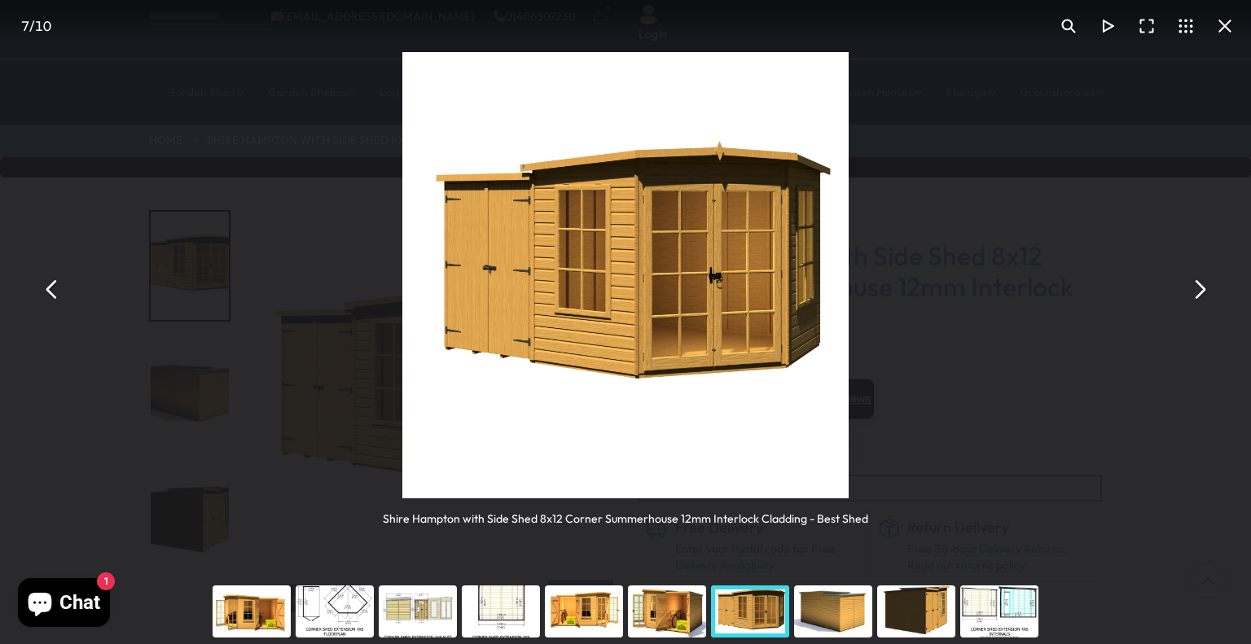
click at [1223, 35] on button "You can close this modal content with the ESC key" at bounding box center [1224, 26] width 39 height 39
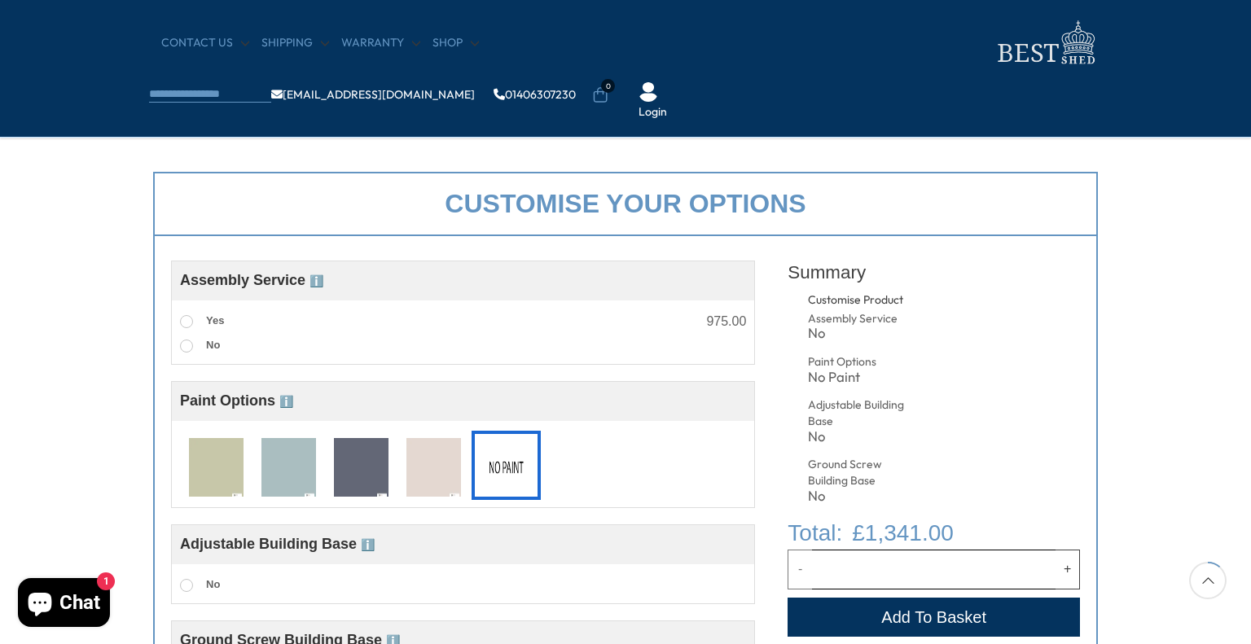
scroll to position [524, 0]
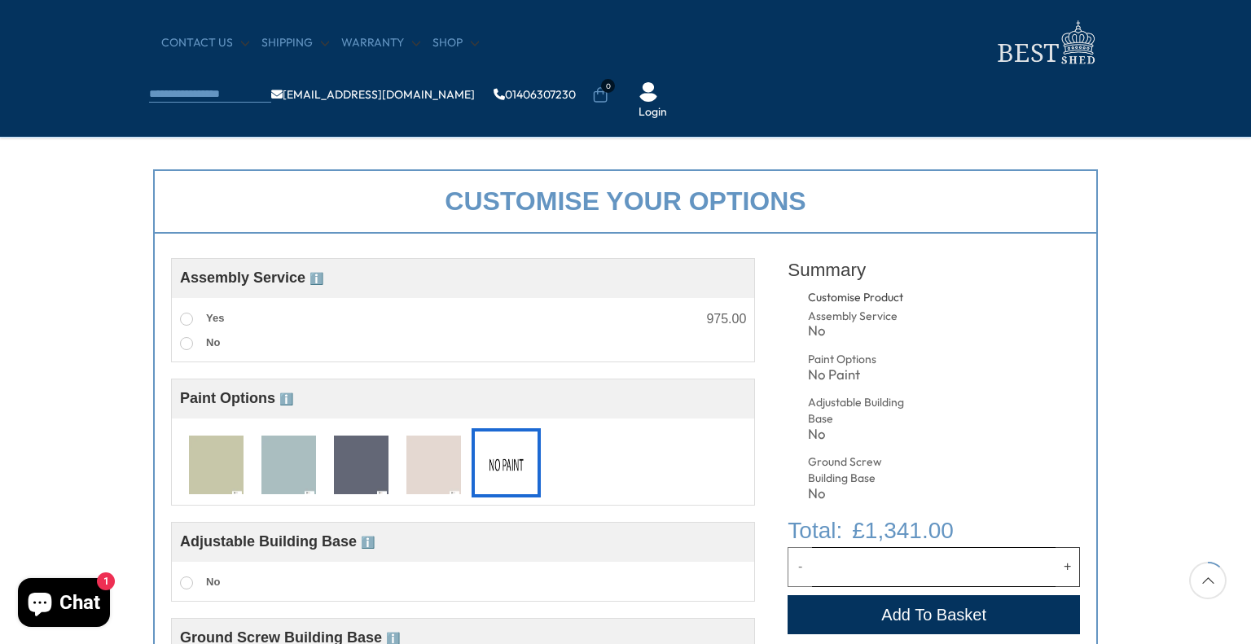
click at [449, 452] on img at bounding box center [433, 466] width 55 height 60
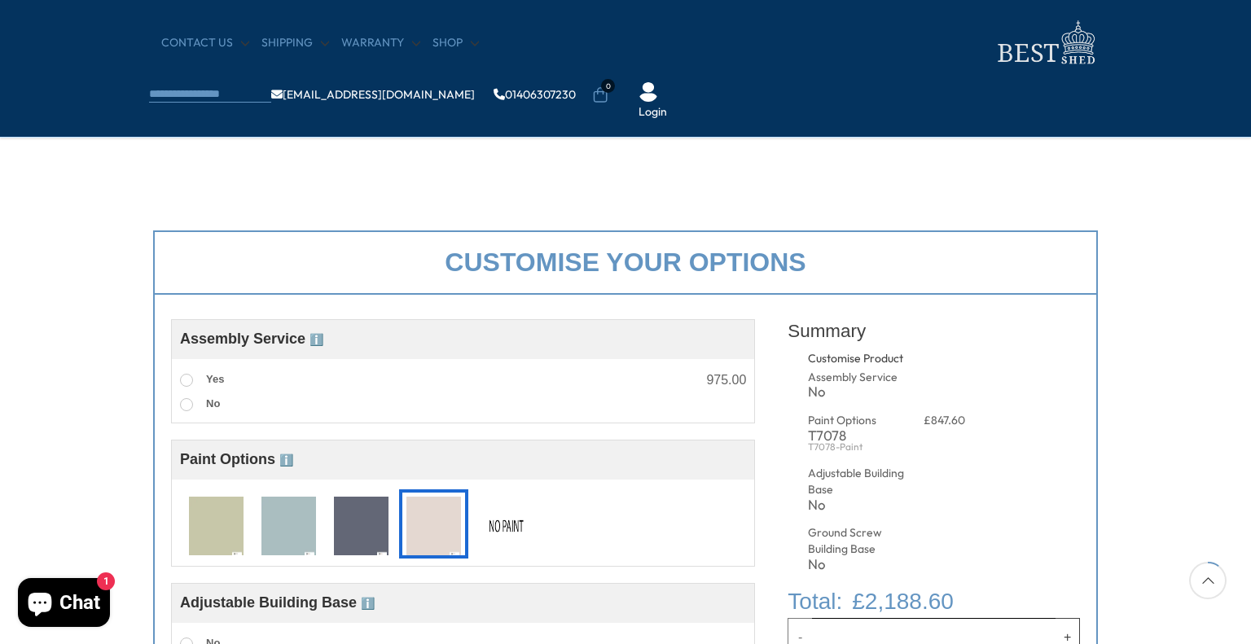
scroll to position [462, 0]
click at [379, 541] on img at bounding box center [361, 528] width 55 height 60
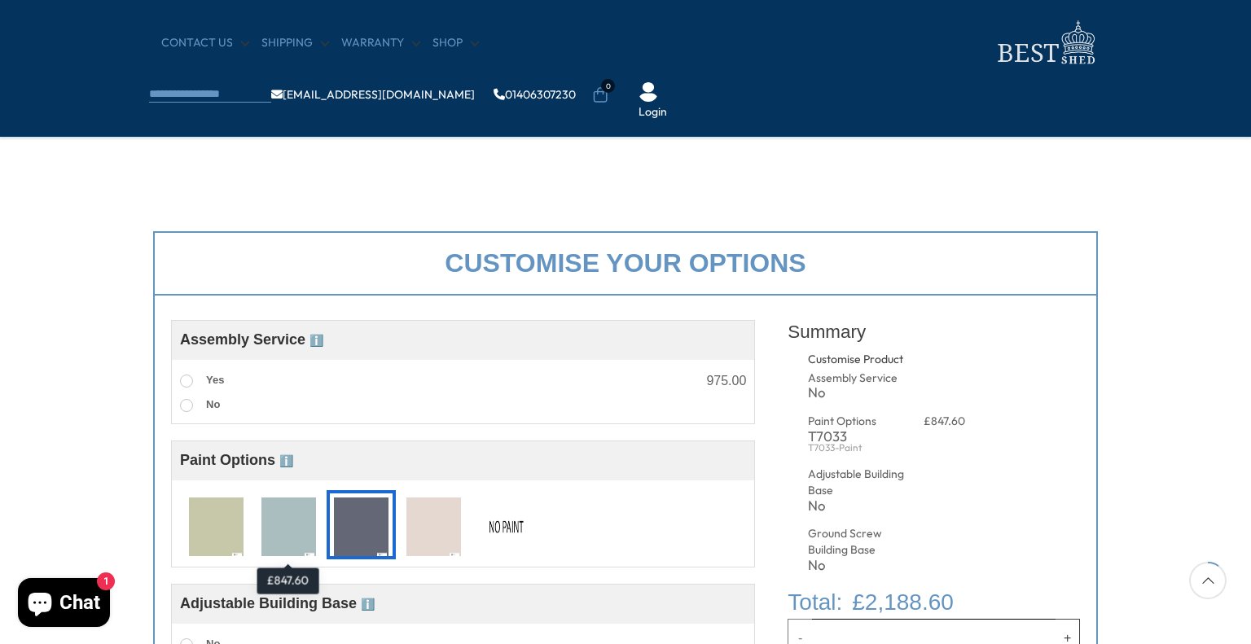
click at [288, 526] on img at bounding box center [288, 528] width 55 height 60
click at [518, 528] on img at bounding box center [506, 528] width 55 height 60
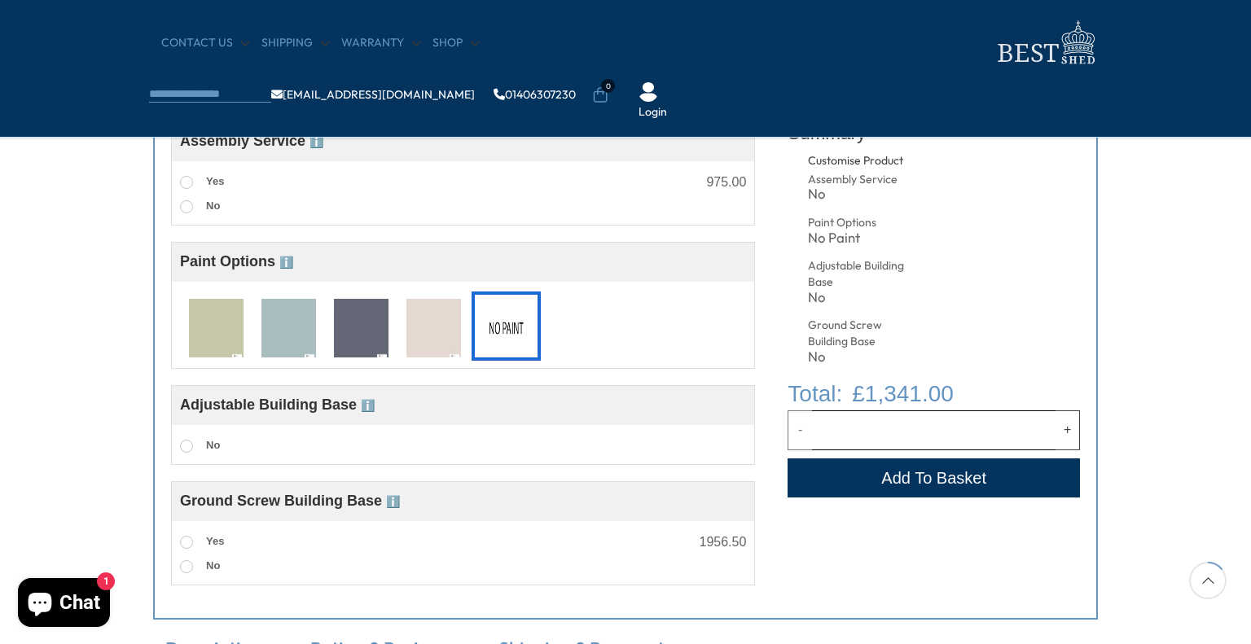
scroll to position [667, 0]
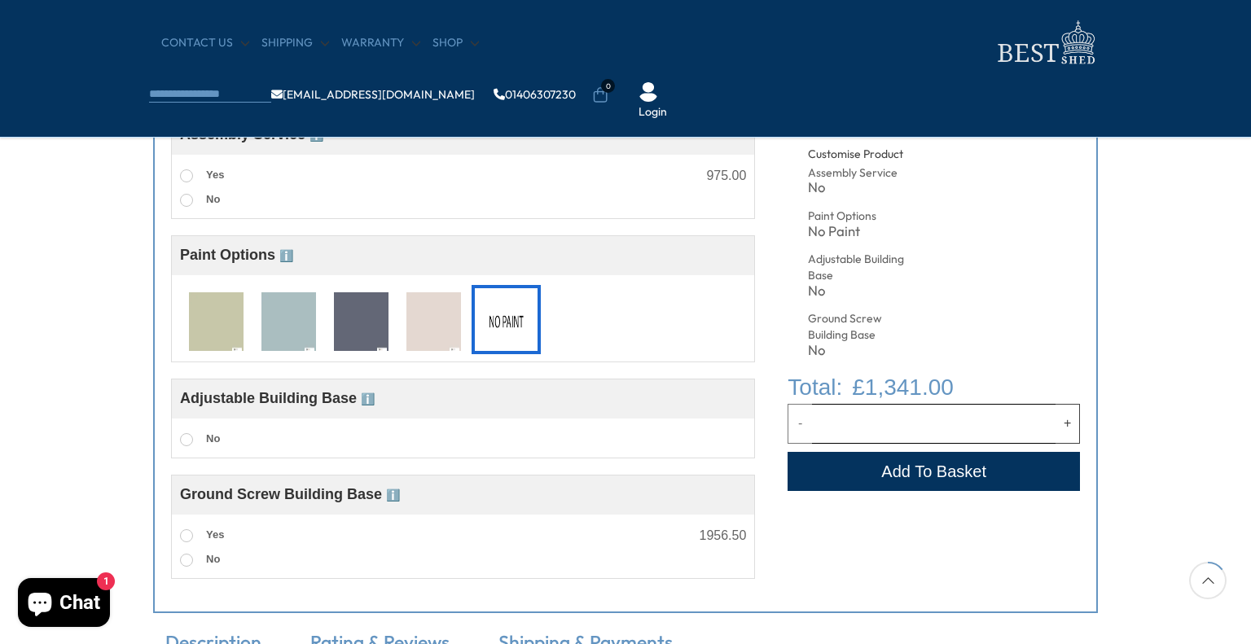
click at [370, 399] on span "ℹ️" at bounding box center [368, 399] width 14 height 13
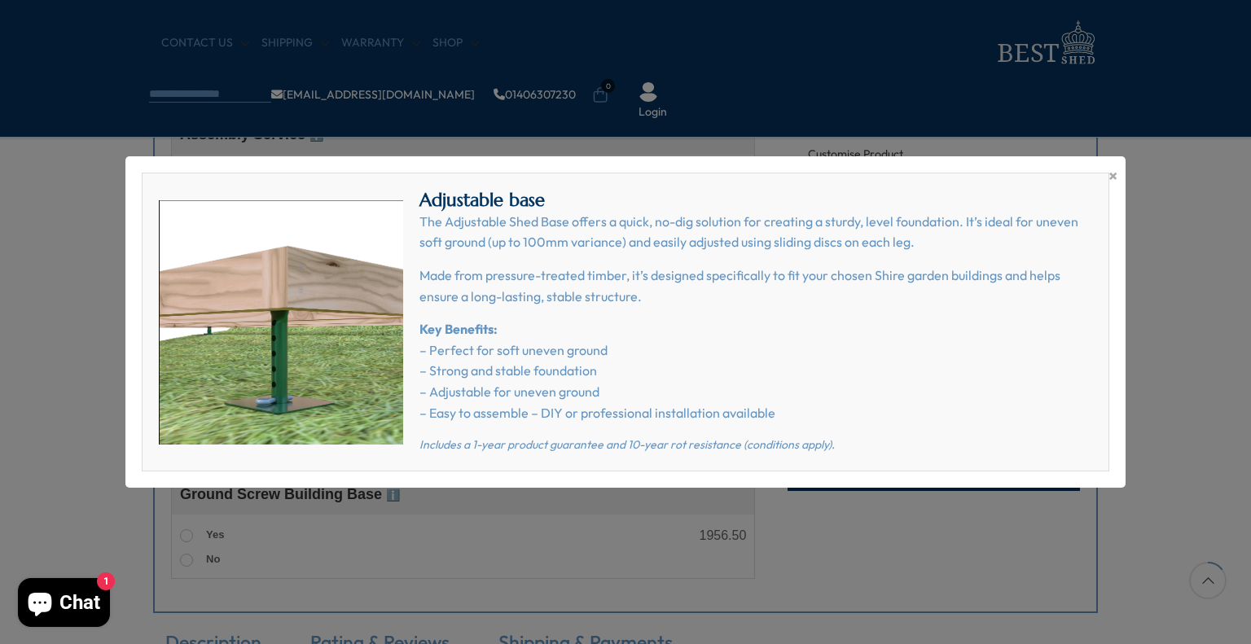
click at [78, 340] on div "× Adjustable base The Adjustable Shed Base offers a quick, no-dig solution for …" at bounding box center [625, 322] width 1251 height 644
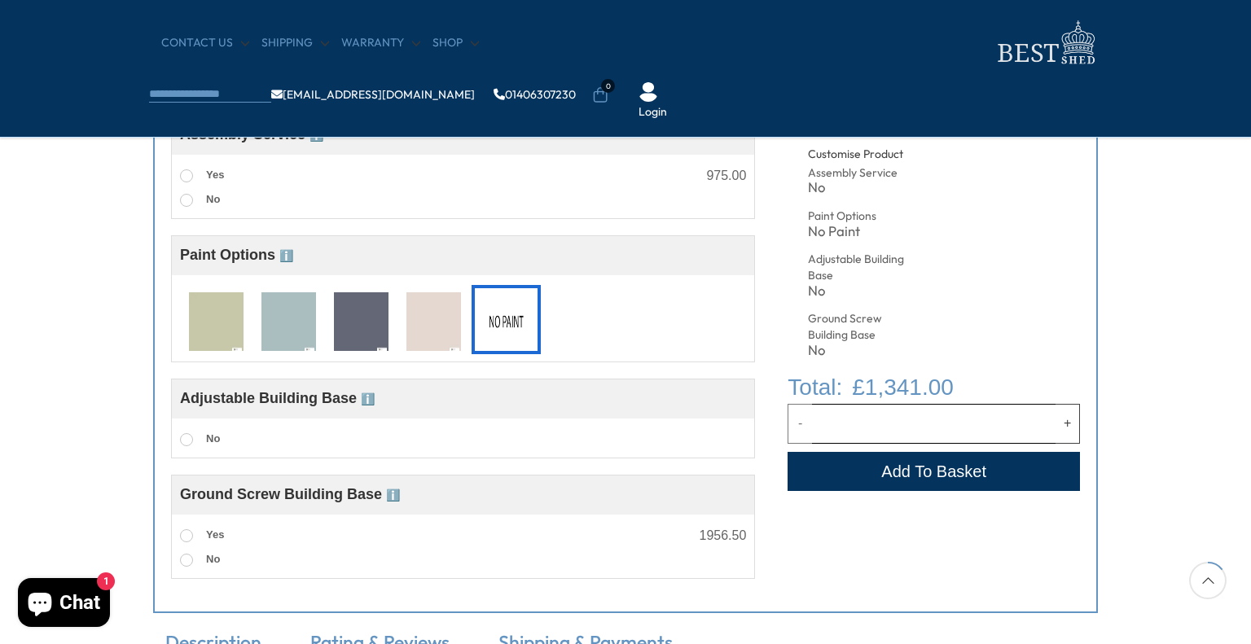
click at [400, 491] on span "ℹ️" at bounding box center [393, 495] width 14 height 13
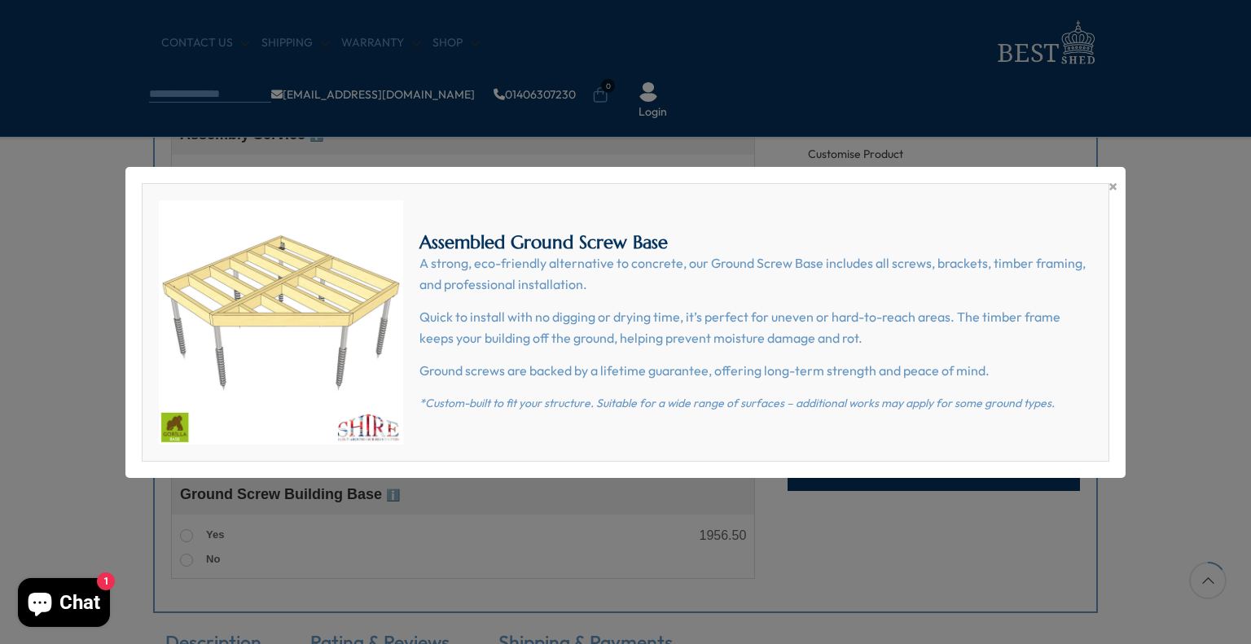
click at [0, 411] on div "× Assembled Ground Screw Base A strong, eco-friendly alternative to concrete, o…" at bounding box center [625, 322] width 1251 height 644
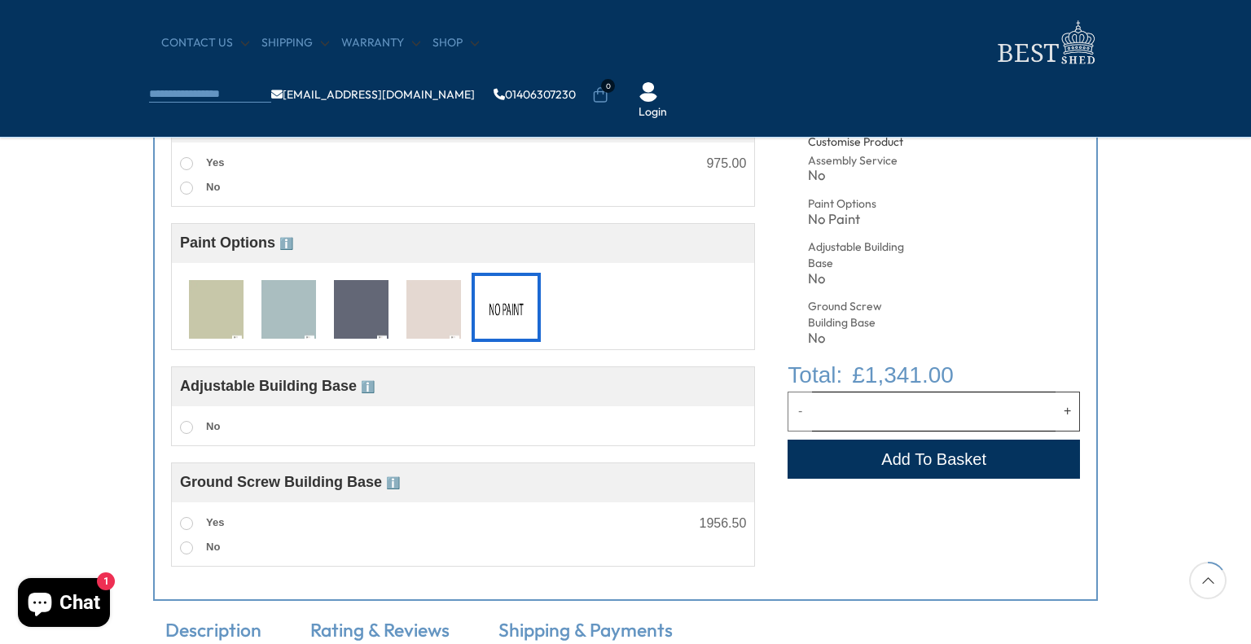
scroll to position [680, 0]
click at [374, 382] on span "ℹ️" at bounding box center [368, 386] width 14 height 13
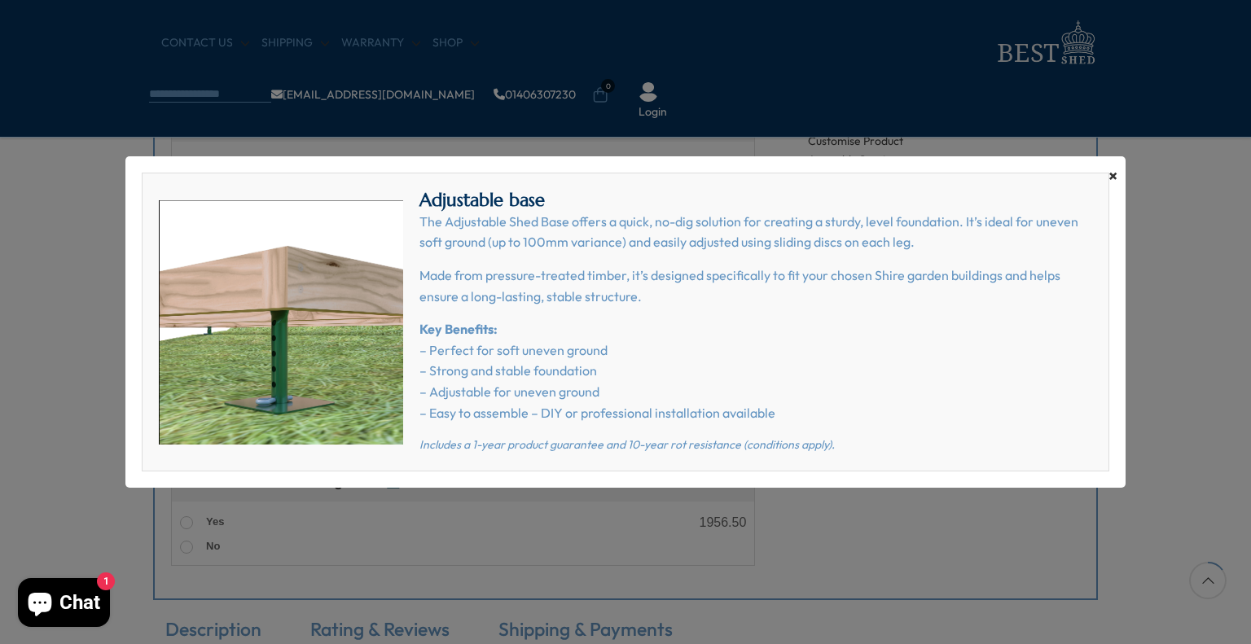
click at [1109, 172] on span "×" at bounding box center [1113, 176] width 9 height 23
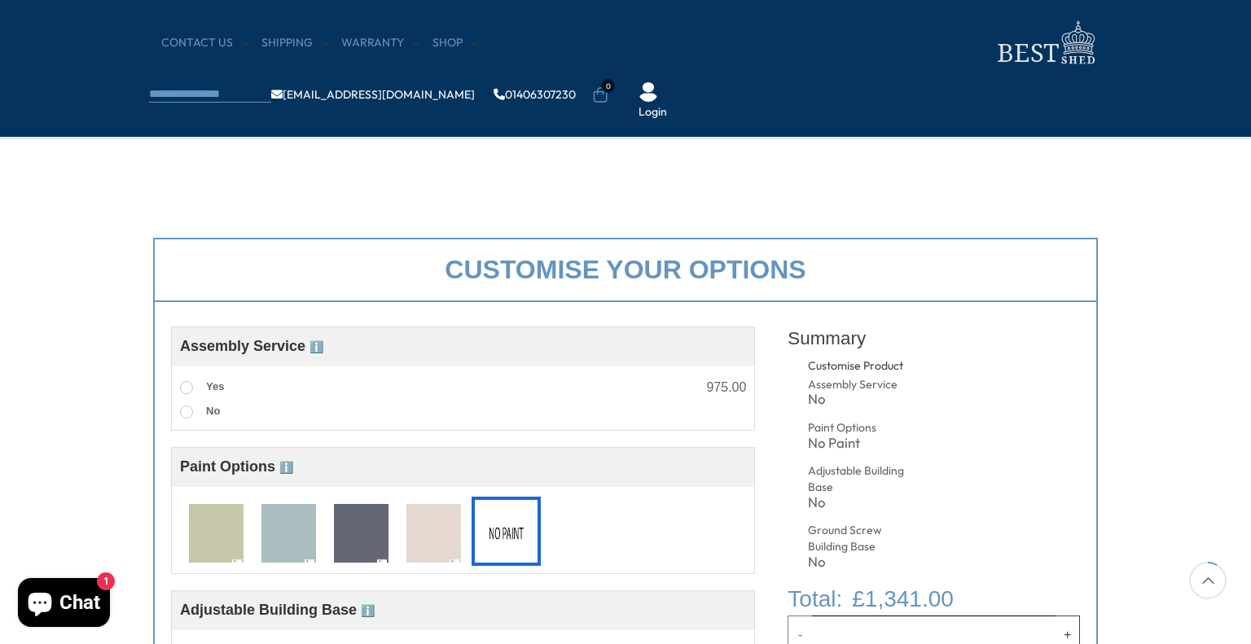
scroll to position [456, 0]
